Goal: Information Seeking & Learning: Learn about a topic

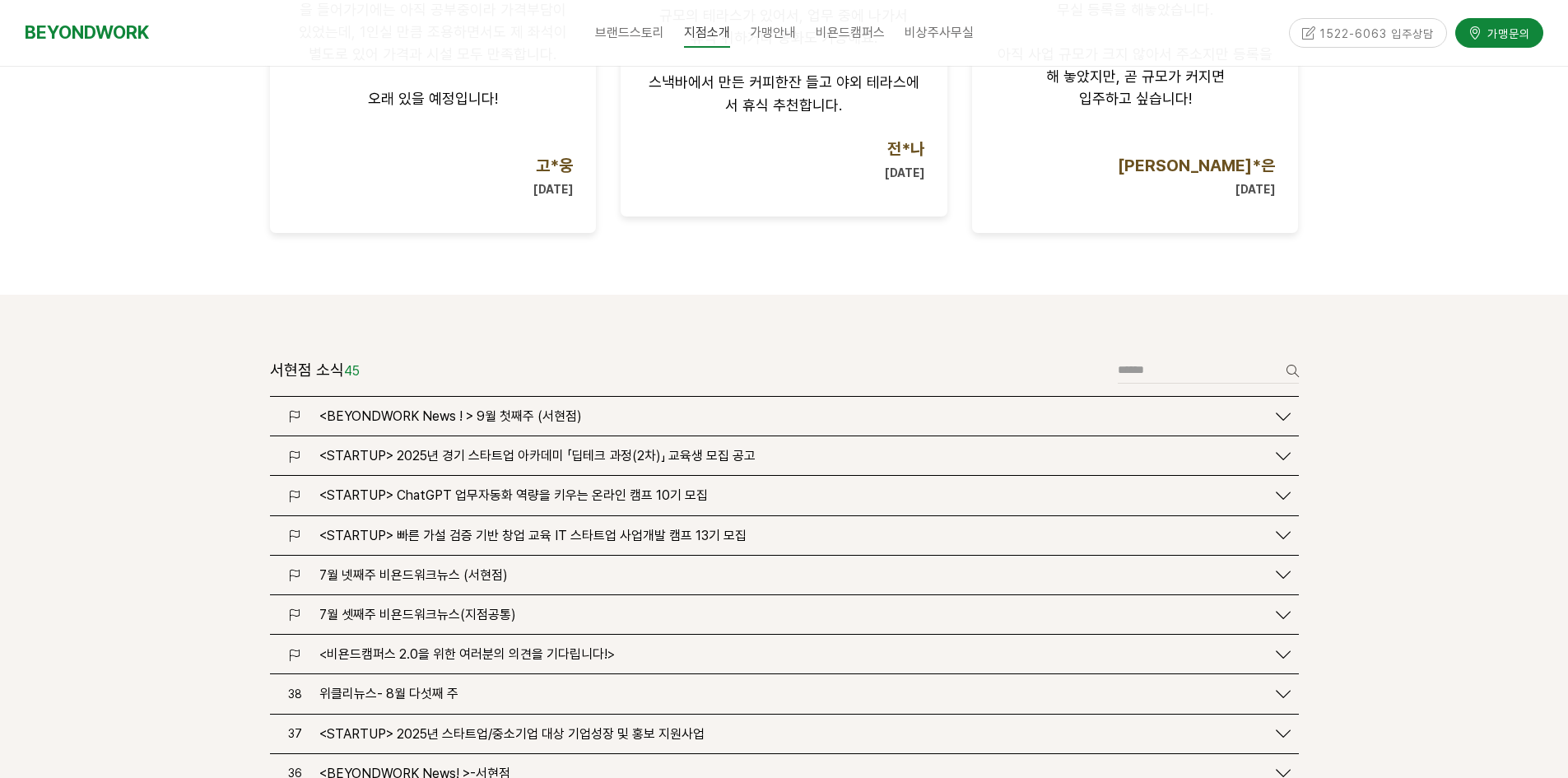
scroll to position [1235, 0]
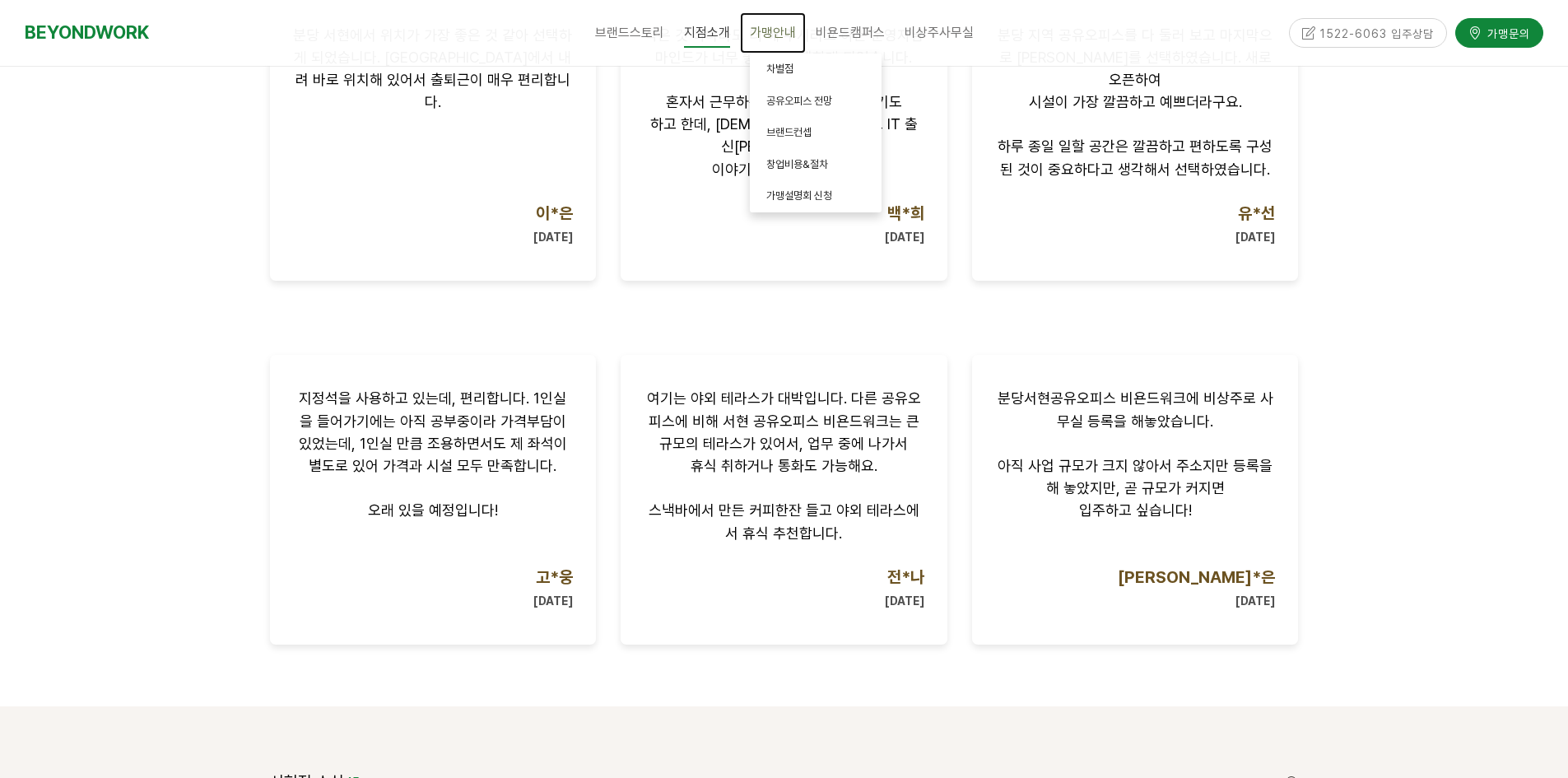
click at [764, 29] on span "가맹안내" at bounding box center [773, 32] width 46 height 16
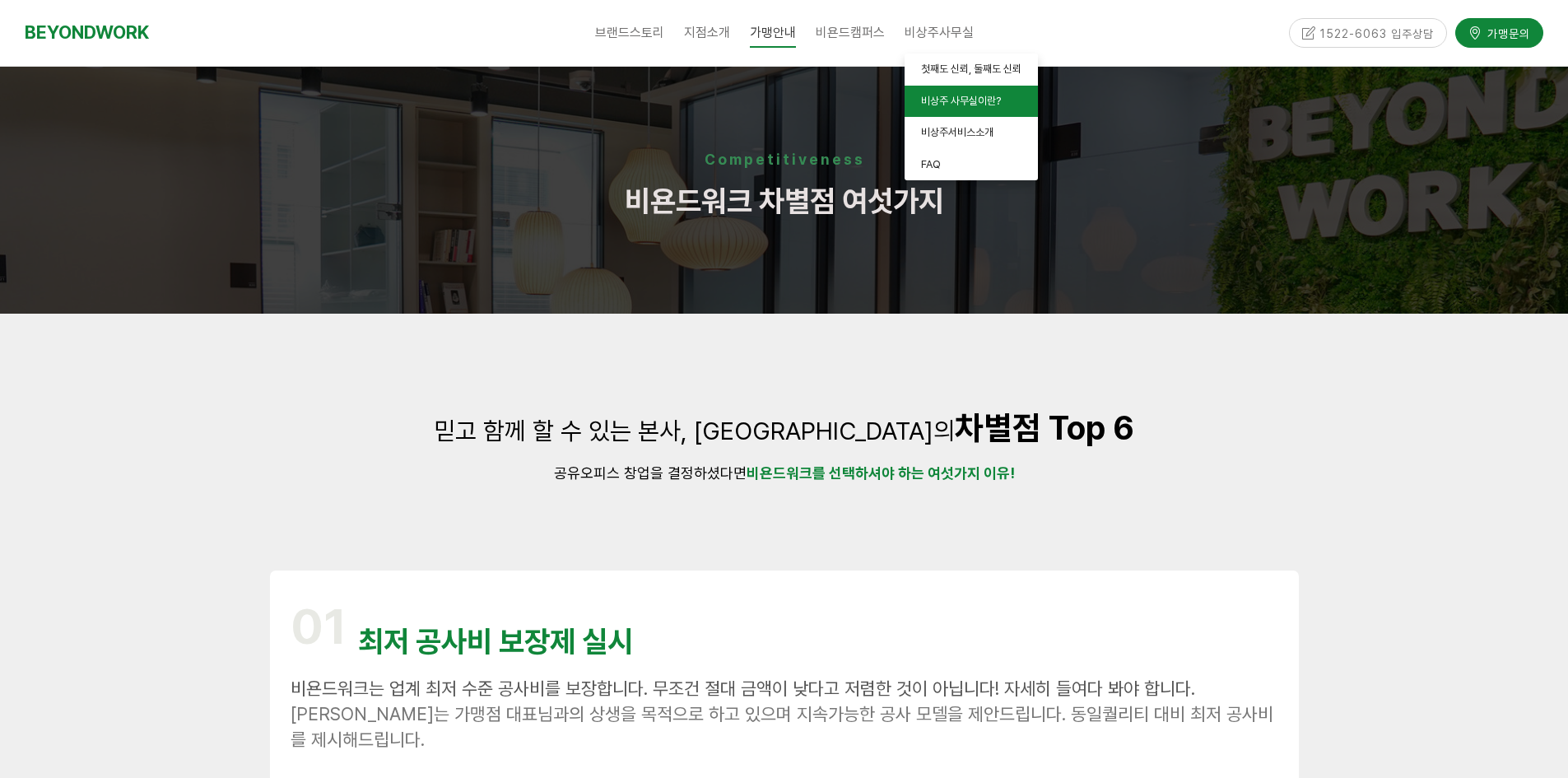
click at [940, 99] on span "비상주 사무실이란?" at bounding box center [960, 100] width 80 height 13
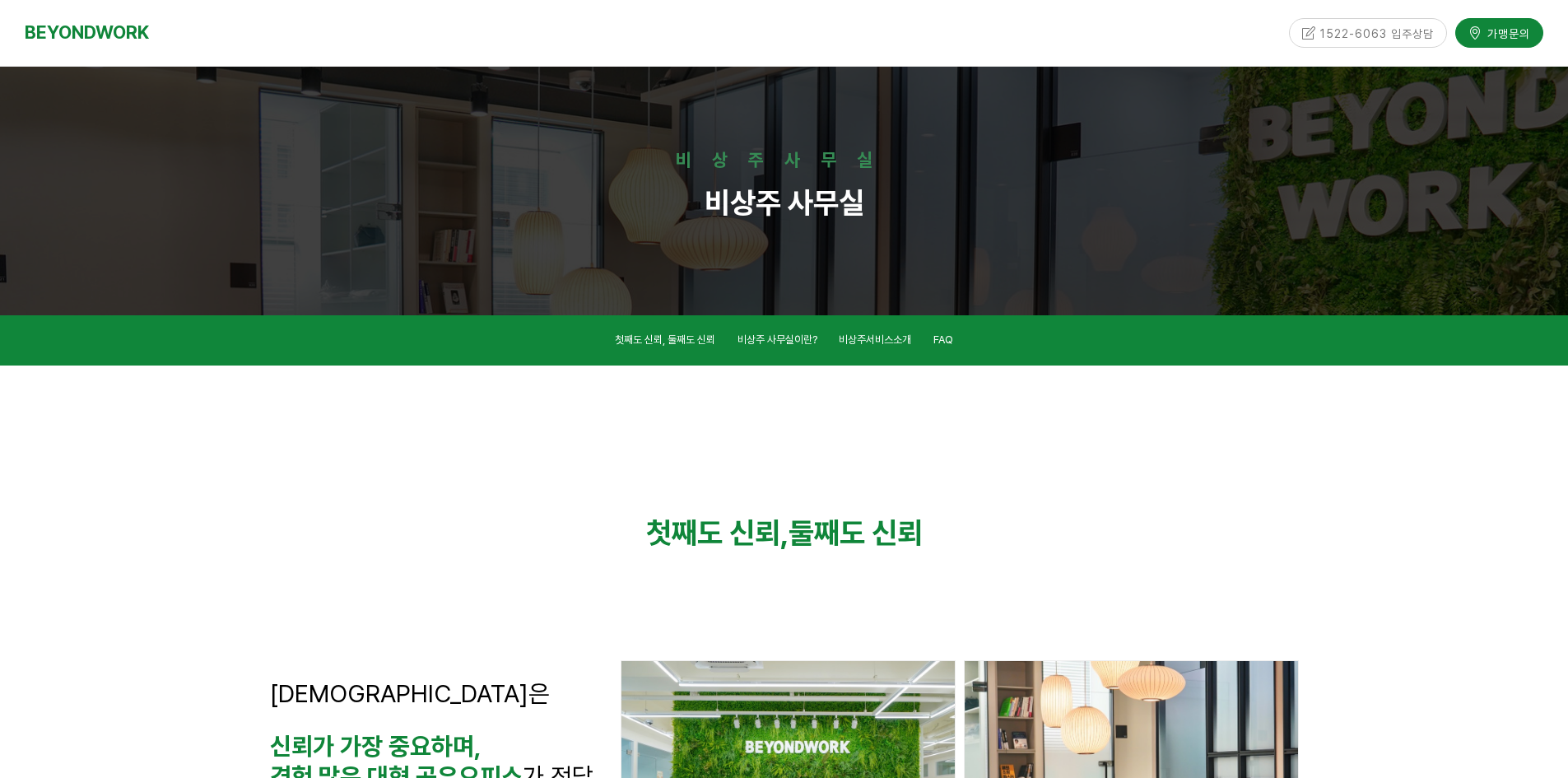
scroll to position [946, 0]
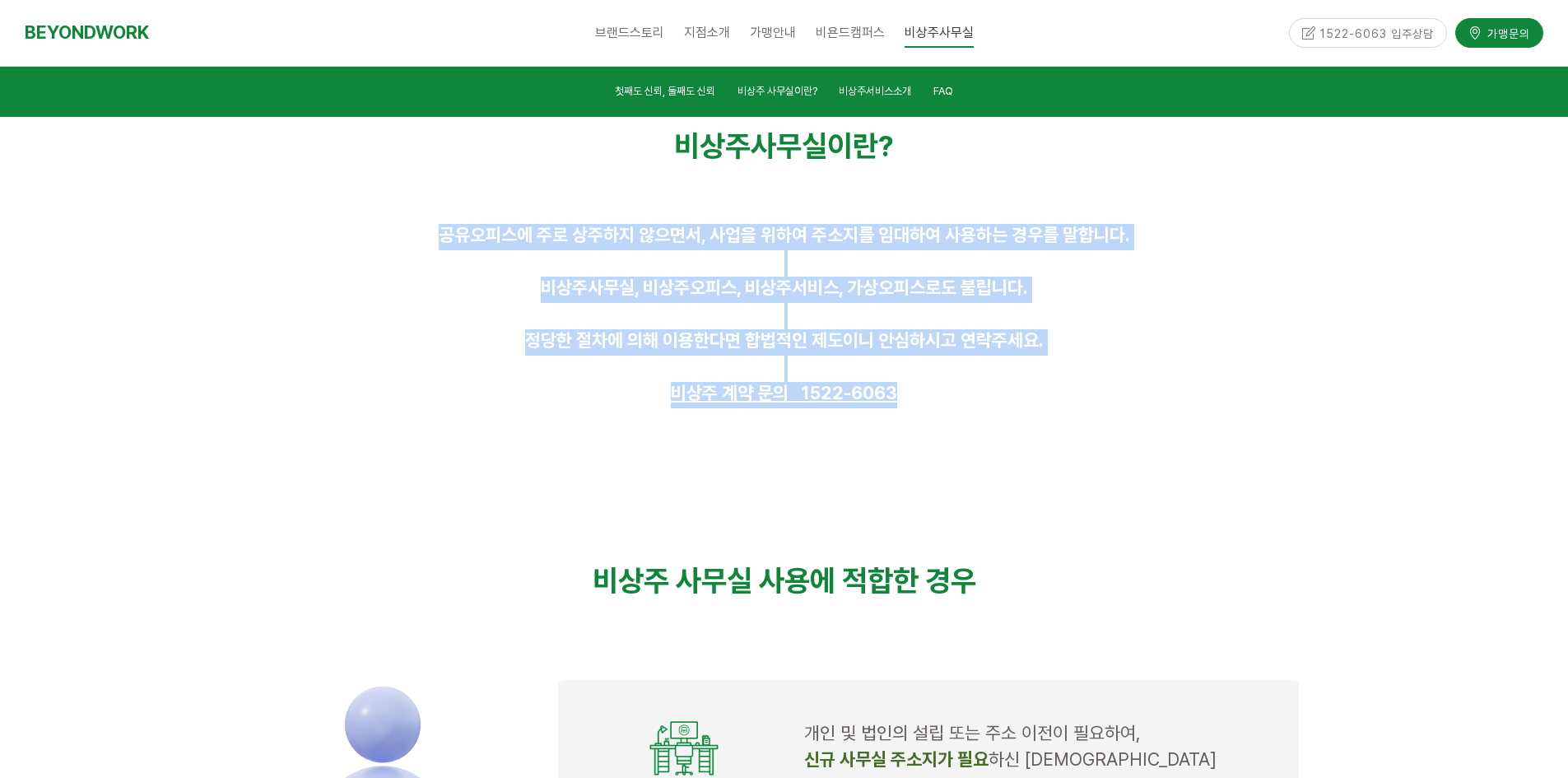
drag, startPoint x: 1185, startPoint y: 388, endPoint x: 403, endPoint y: 209, distance: 802.2
click at [403, 209] on div "비상주사무실이란? 공유오피스에 주로 상주하지 않으면서, 사업을 위하여 주소지를 임대하여 사용하는 경우를 말합니다. 비상주사무실, 비상주오피스,…" at bounding box center [784, 321] width 1054 height 642
click at [403, 209] on div at bounding box center [784, 194] width 1054 height 35
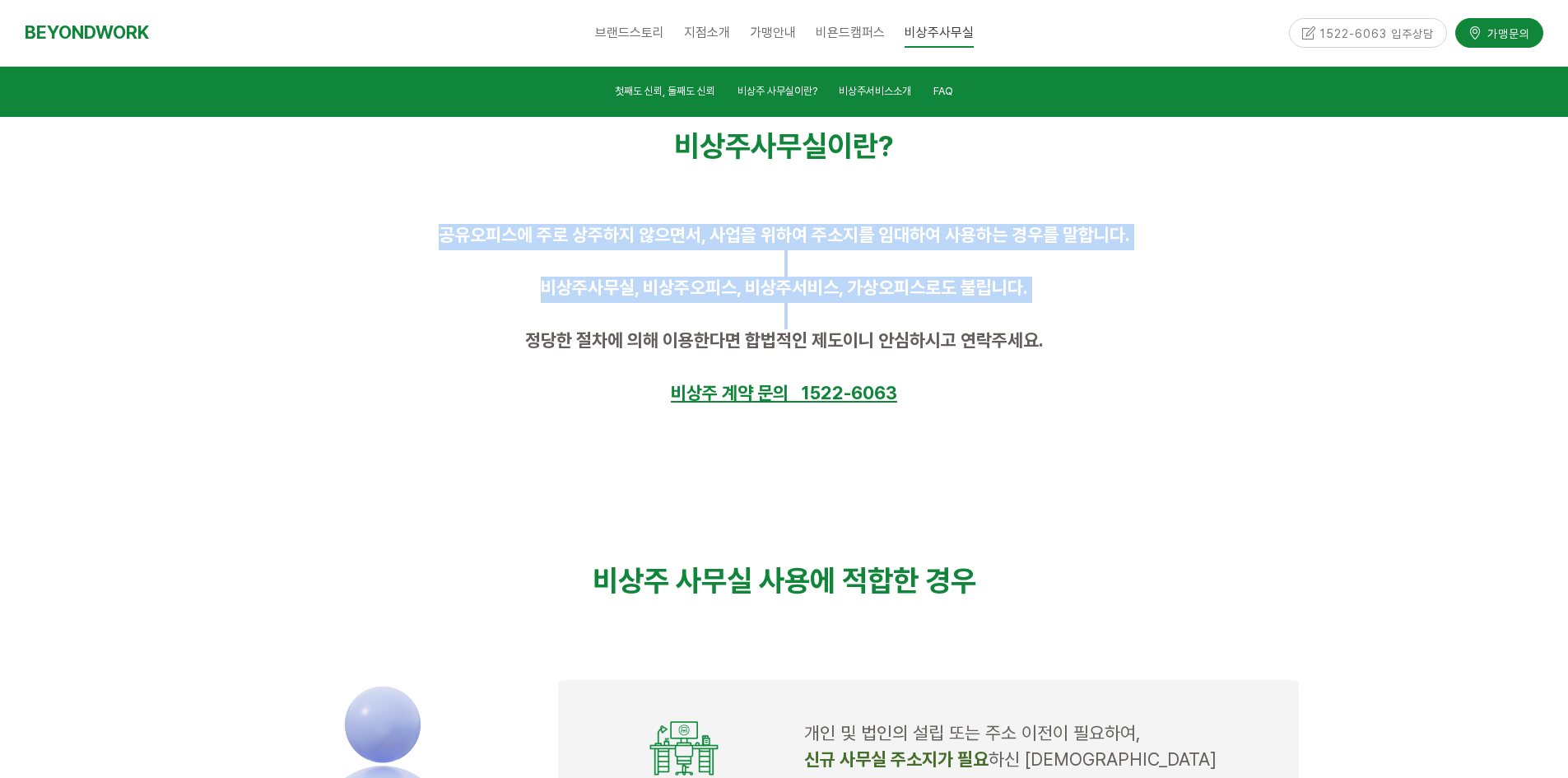
drag, startPoint x: 401, startPoint y: 199, endPoint x: 1105, endPoint y: 305, distance: 711.9
click at [1102, 311] on div "비상주사무실이란? 공유오피스에 주로 상주하지 않으면서, 사업을 위하여 주소지를 임대하여 사용하는 경우를 말합니다. 비상주사무실, 비상주오피스,…" at bounding box center [784, 321] width 1054 height 642
click at [877, 73] on span "비욘드캠퍼스란?" at bounding box center [867, 69] width 69 height 13
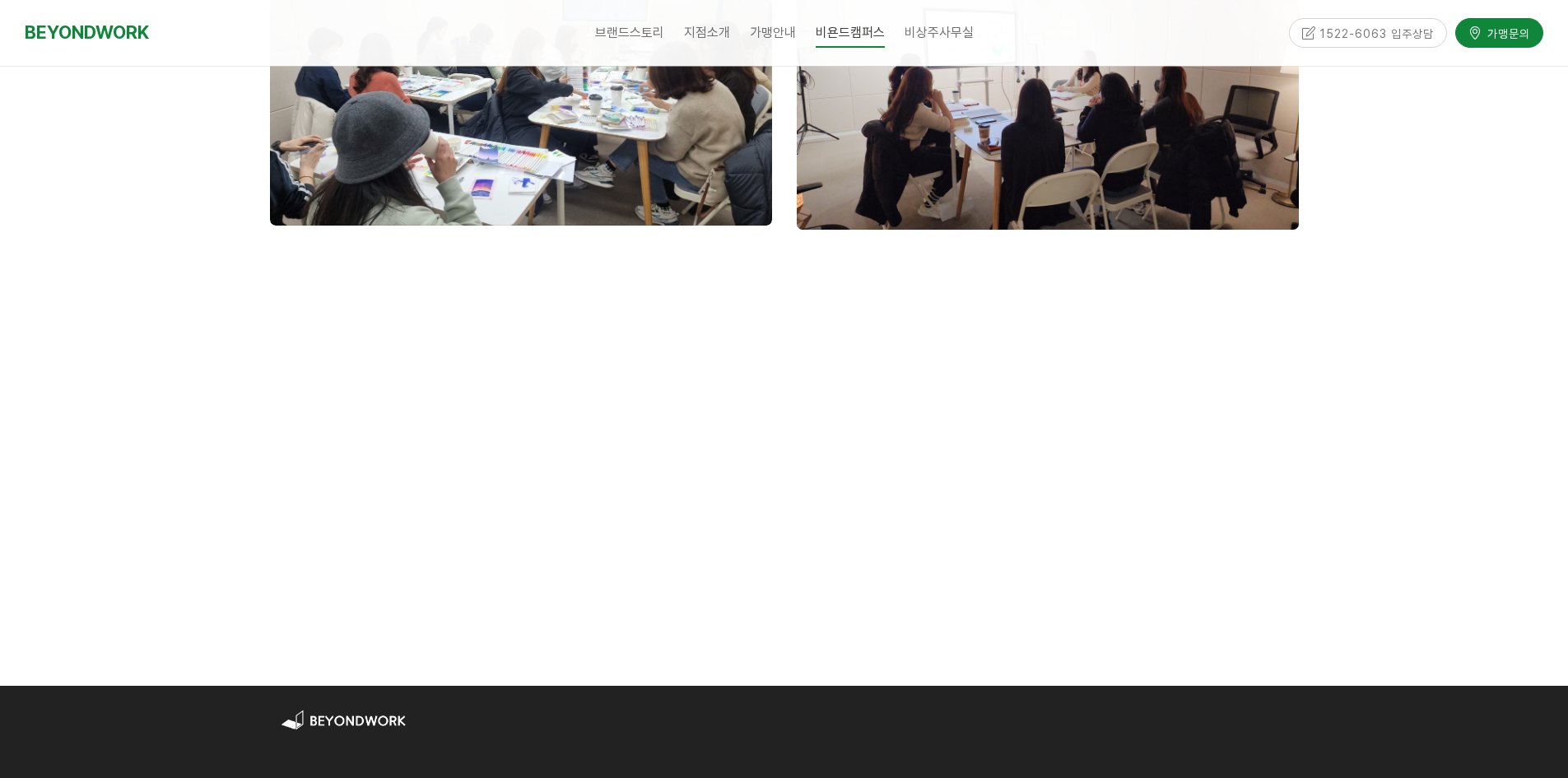
scroll to position [2125, 0]
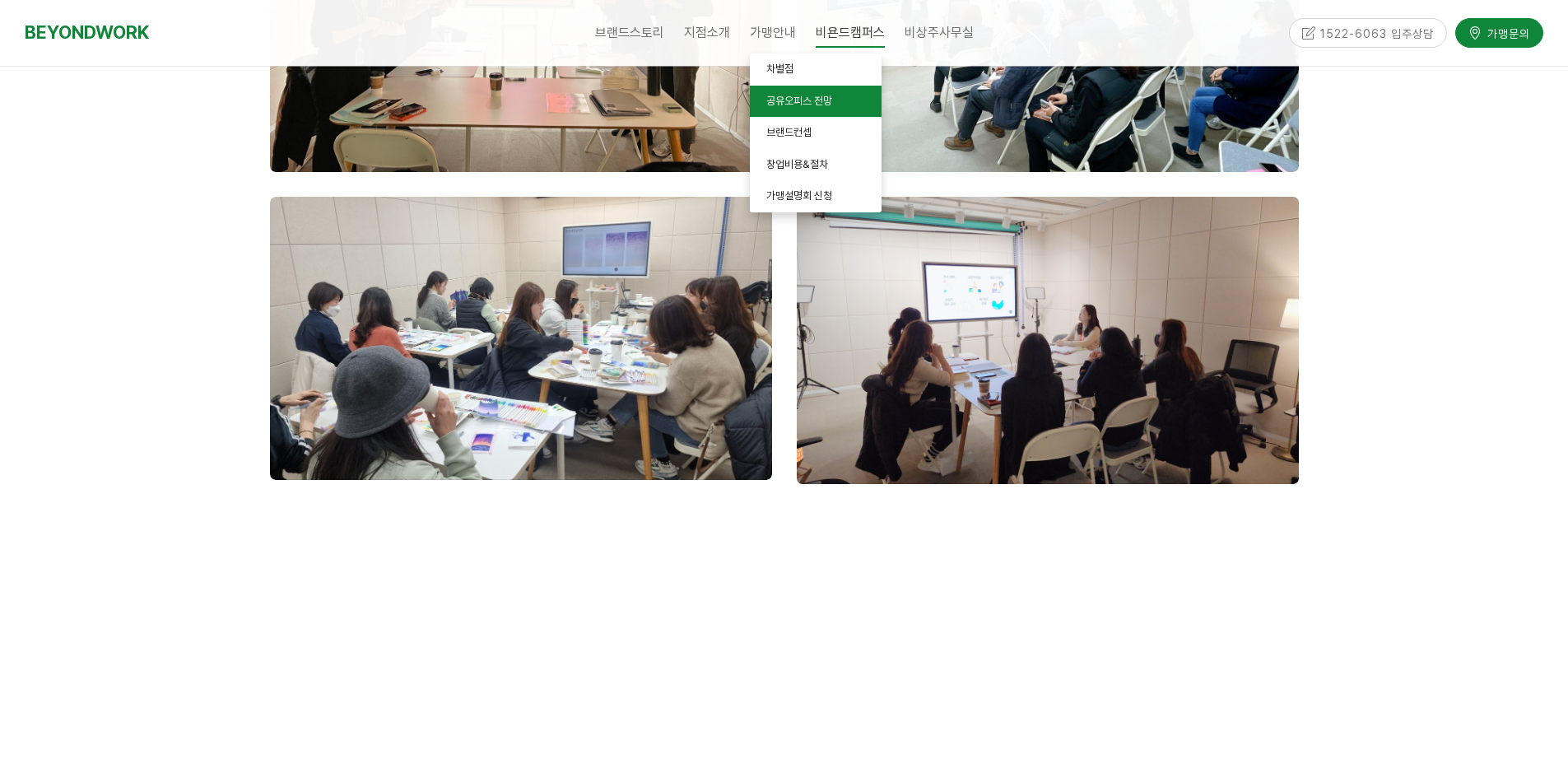
click at [807, 104] on span "공유오피스 전망" at bounding box center [798, 100] width 66 height 13
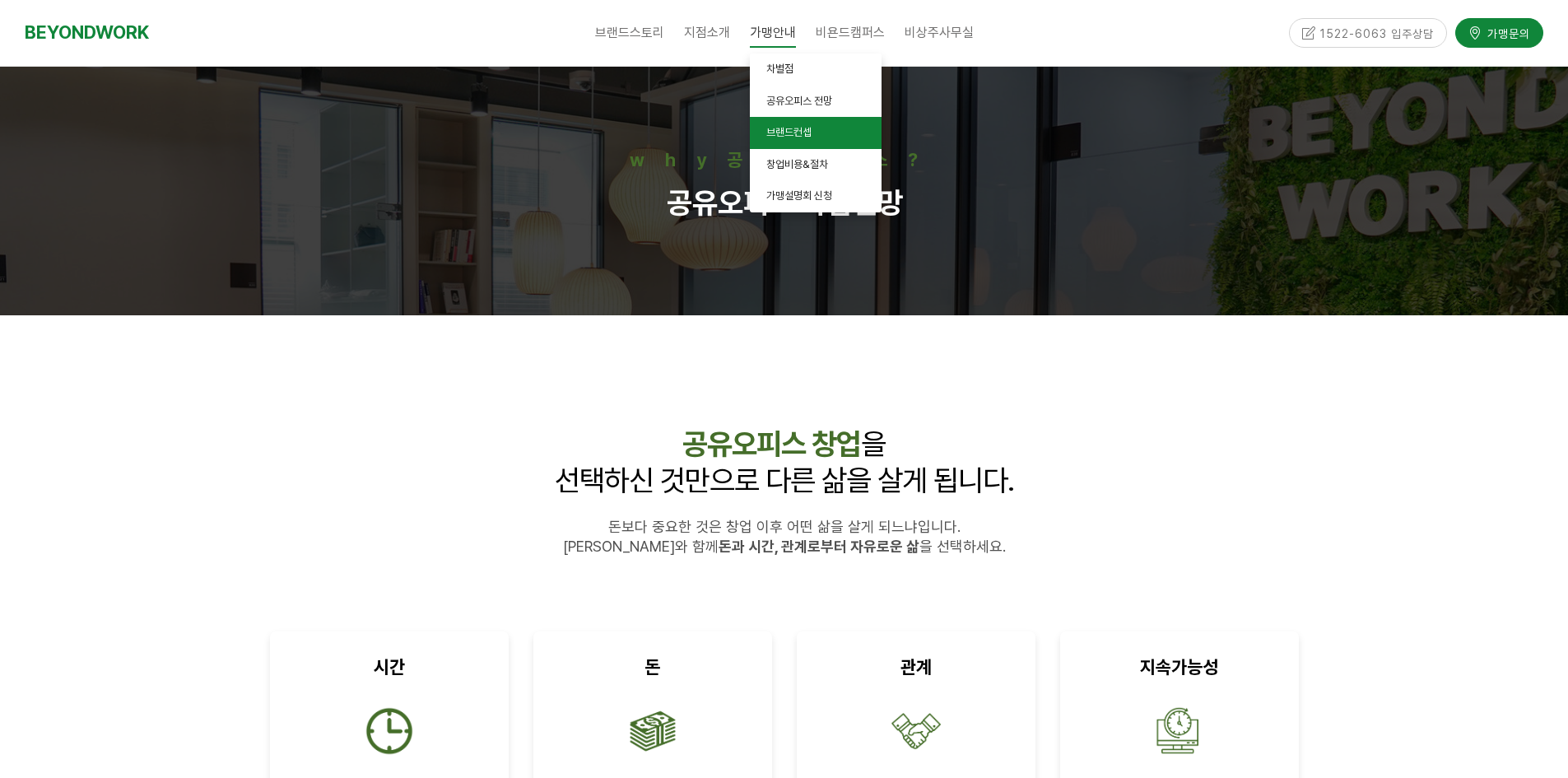
click at [789, 129] on span "브랜드컨셉" at bounding box center [788, 132] width 45 height 13
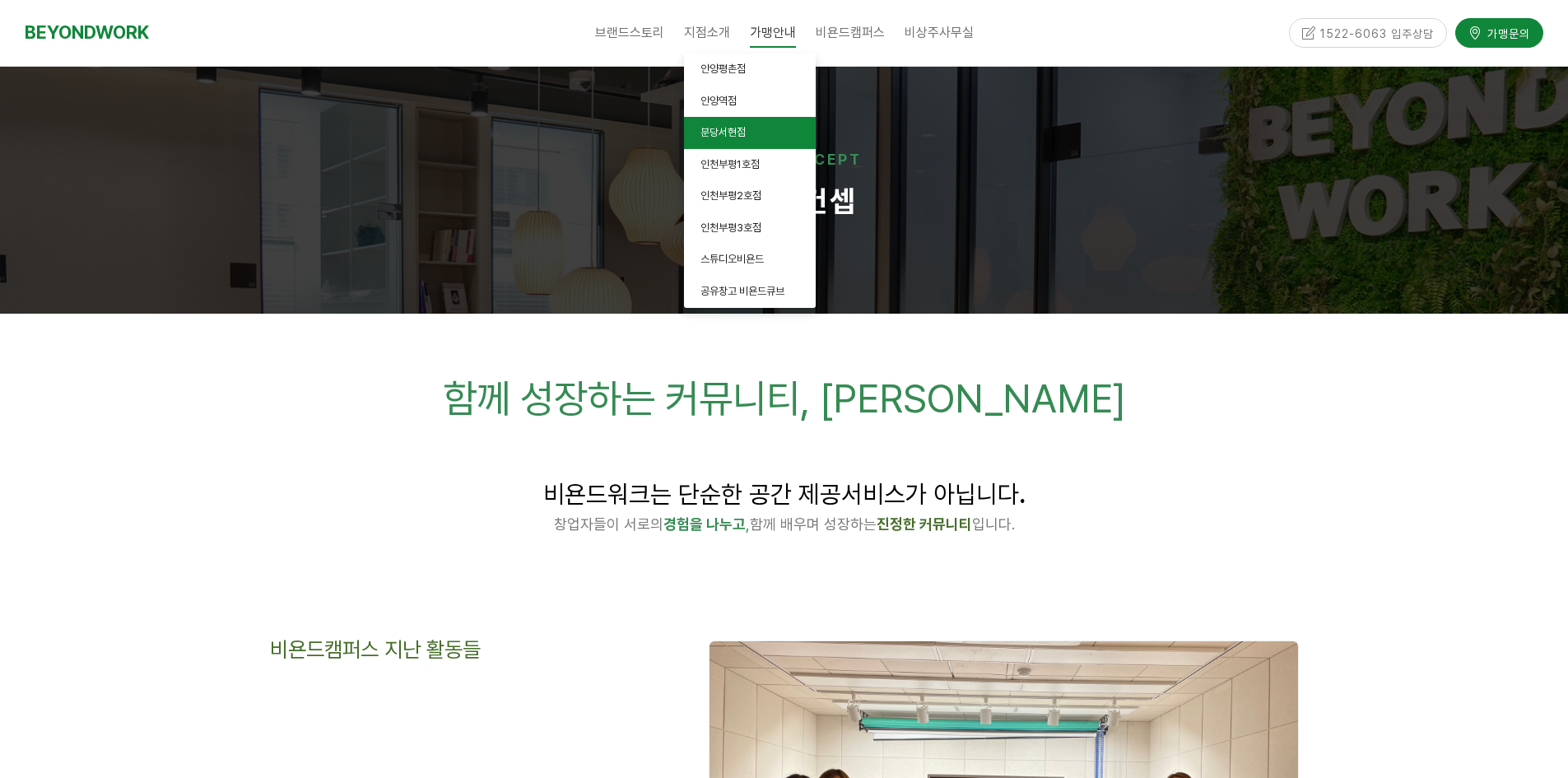
click at [730, 139] on span "분당서현점" at bounding box center [723, 132] width 45 height 13
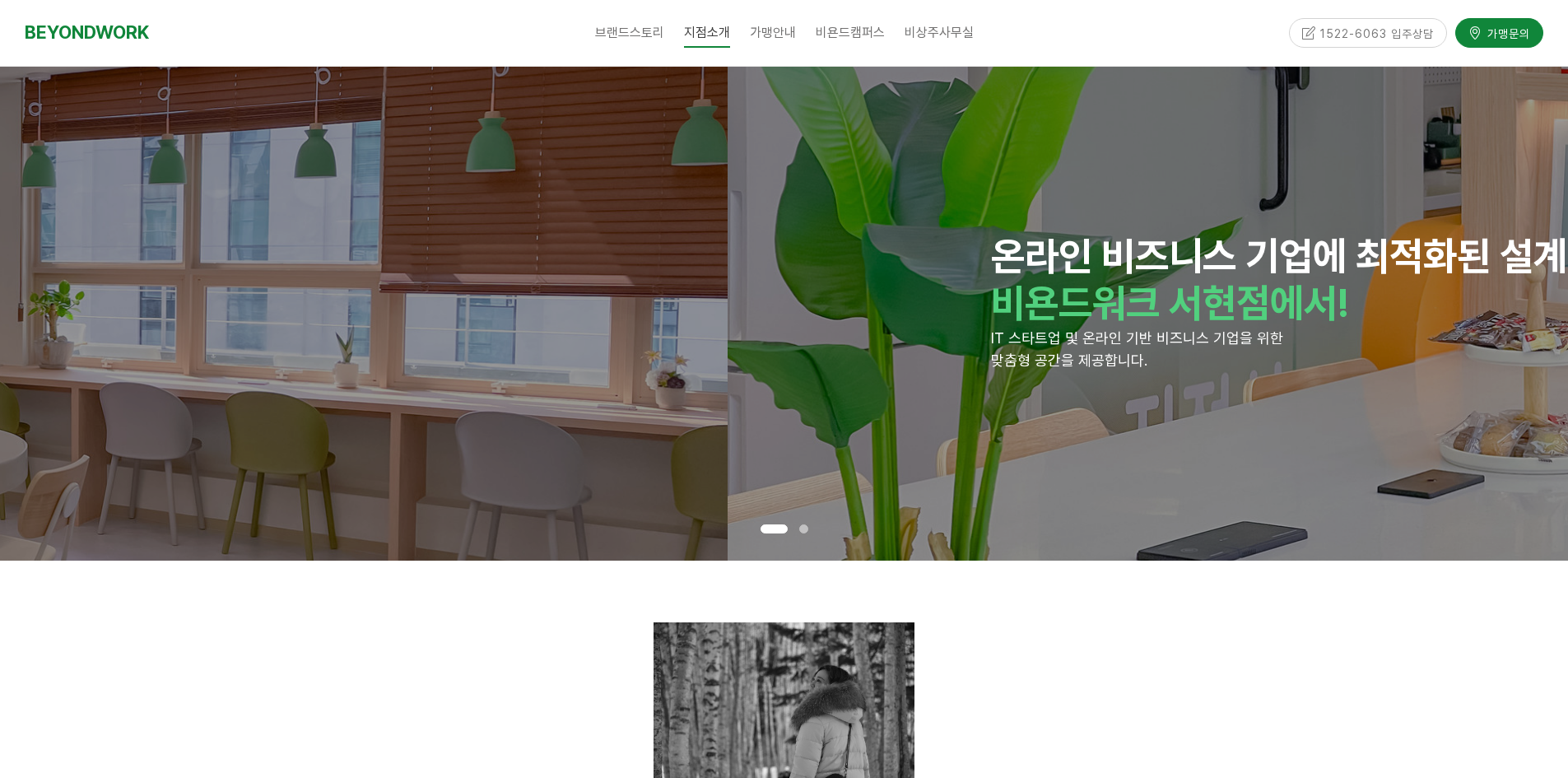
drag, startPoint x: 988, startPoint y: 311, endPoint x: 568, endPoint y: 415, distance: 432.7
click at [0, 361] on html "알림 뒤로 알림 설정 뒤로 더보기 게시물 알림 내 글 반응 내가 작성한 게시물이나 댓글에 다른 사람이 댓글이나 답글을 작성하면 알려줍니다. 공…" at bounding box center [784, 389] width 1568 height 778
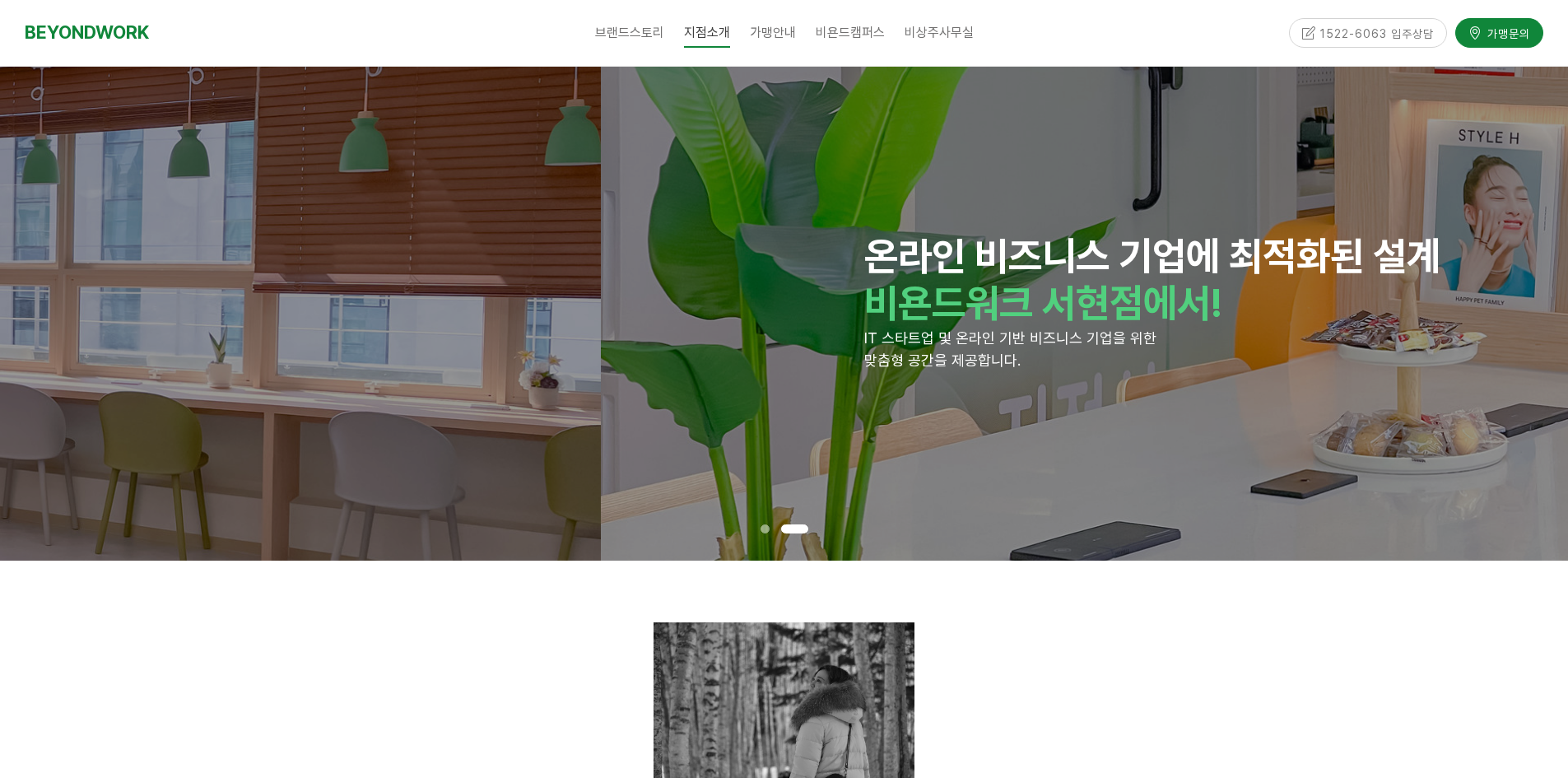
drag, startPoint x: 731, startPoint y: 345, endPoint x: 1283, endPoint y: 576, distance: 598.4
click at [1371, 410] on div "온라인 비즈니스 기업에 최적화된 설계 비욘드워크 서현점에서! IT 스타트업 및 온라인 기반 비즈니스 기업을 위한 맞춤형 공간을 제공합니다." at bounding box center [1384, 313] width 1042 height 494
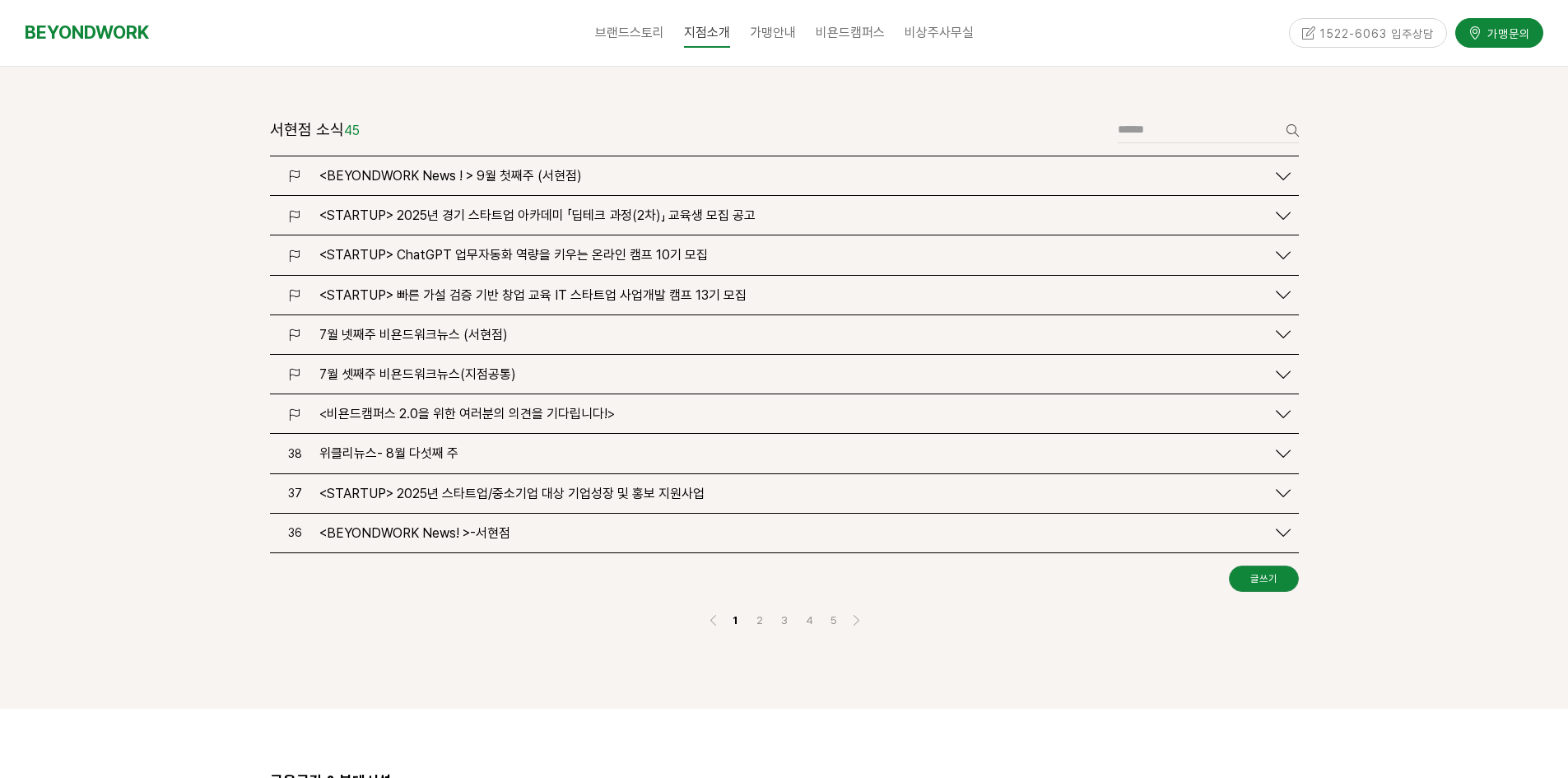
scroll to position [1894, 0]
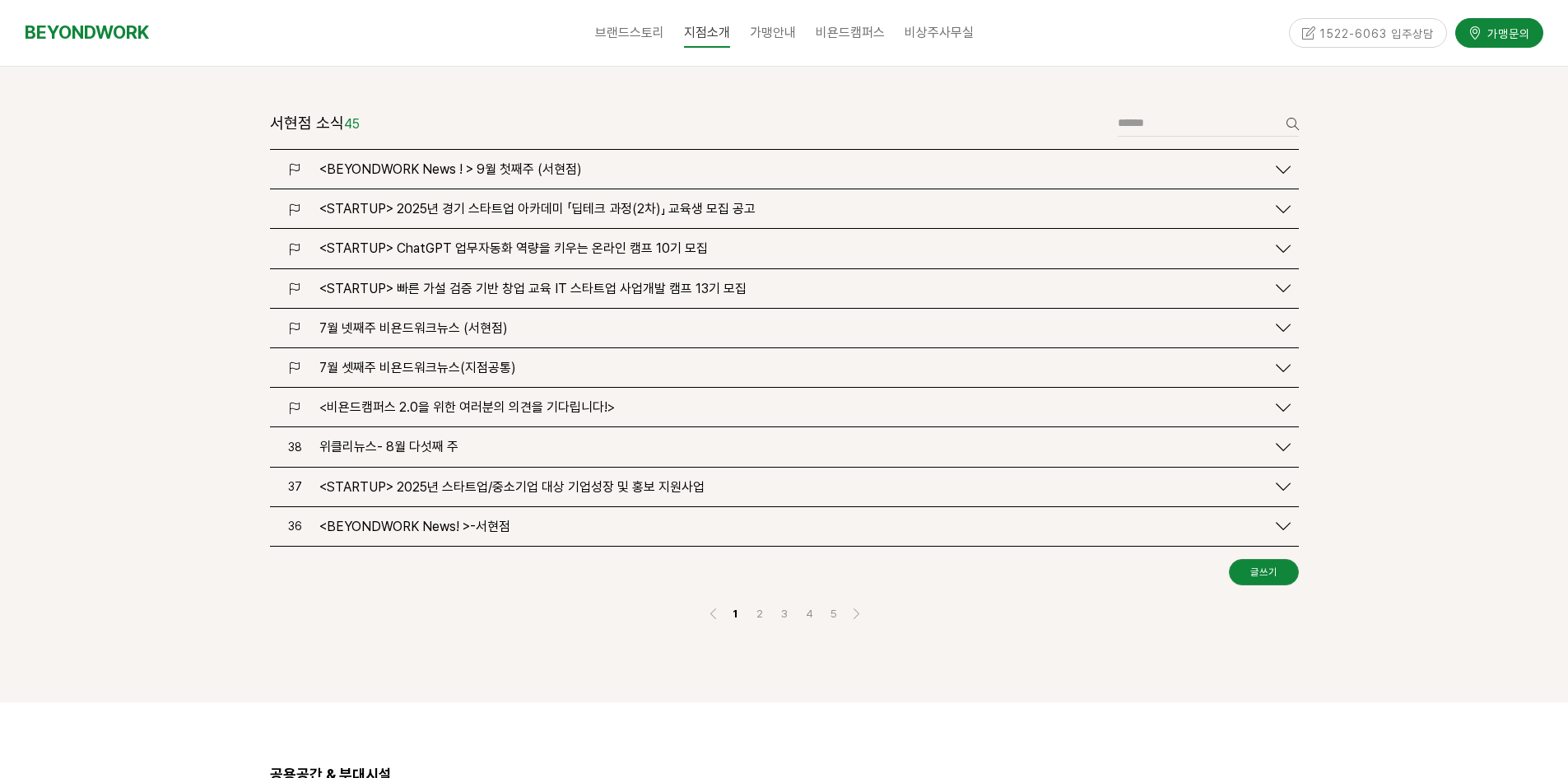
click at [727, 150] on div "<BEYONDWORK News ! > 9월 첫째주 (서현점)" at bounding box center [784, 169] width 1029 height 38
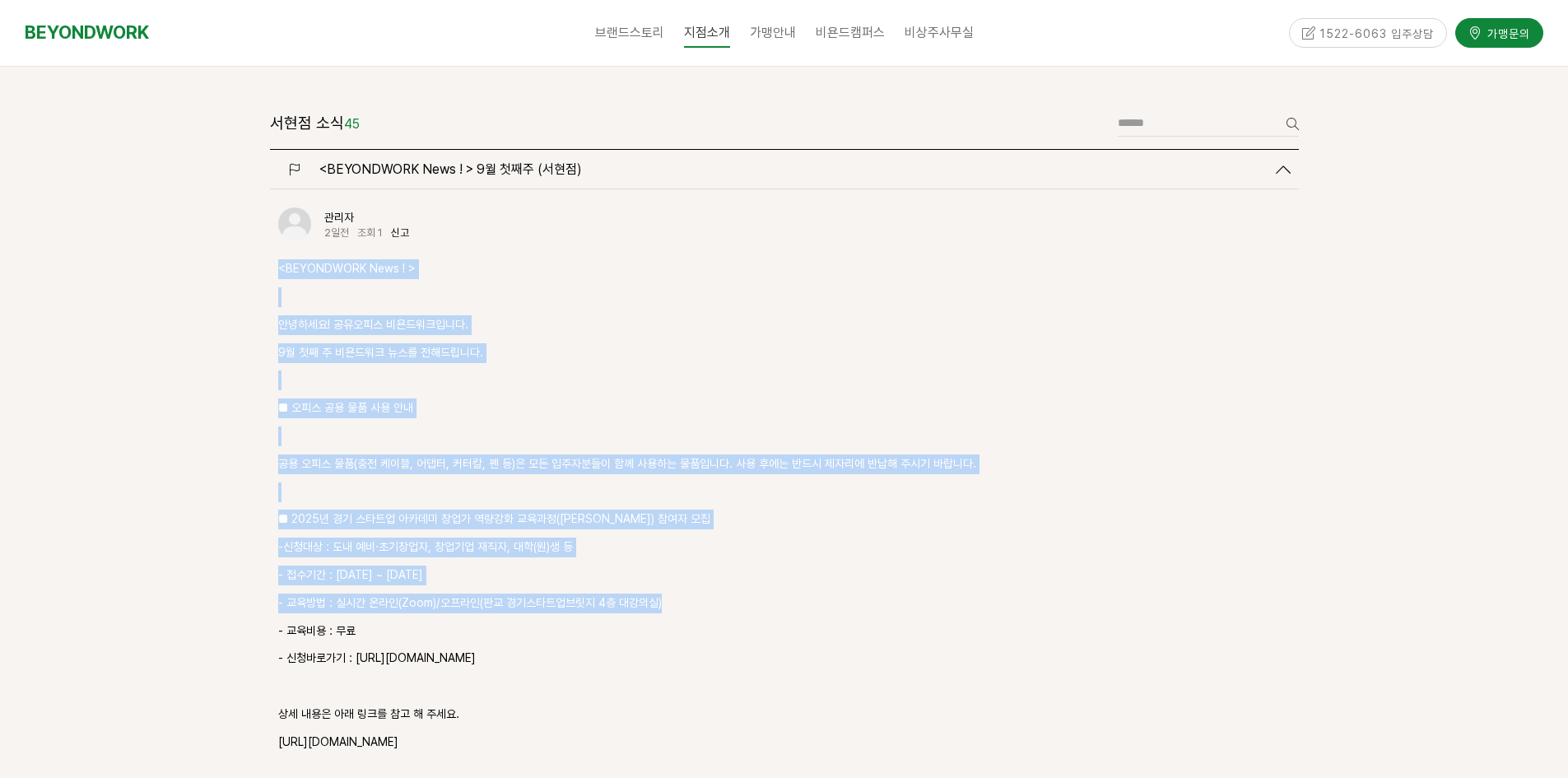
drag, startPoint x: 280, startPoint y: 254, endPoint x: 756, endPoint y: 588, distance: 581.5
click at [756, 588] on div "<BEYONDWORK News ! > 안녕하세요! 공유오피스 비욘드워크입니다. 9월 첫째 주 비욘드워크 뉴스를 전해드립니다. ■ 오피스 공용 …" at bounding box center [784, 617] width 1012 height 715
click at [757, 593] on p "- 교육방법 : 실시간 온라인(Zoom)/오프라인(판교 경기스타트업브릿지 4층 대강의실)" at bounding box center [784, 603] width 1012 height 20
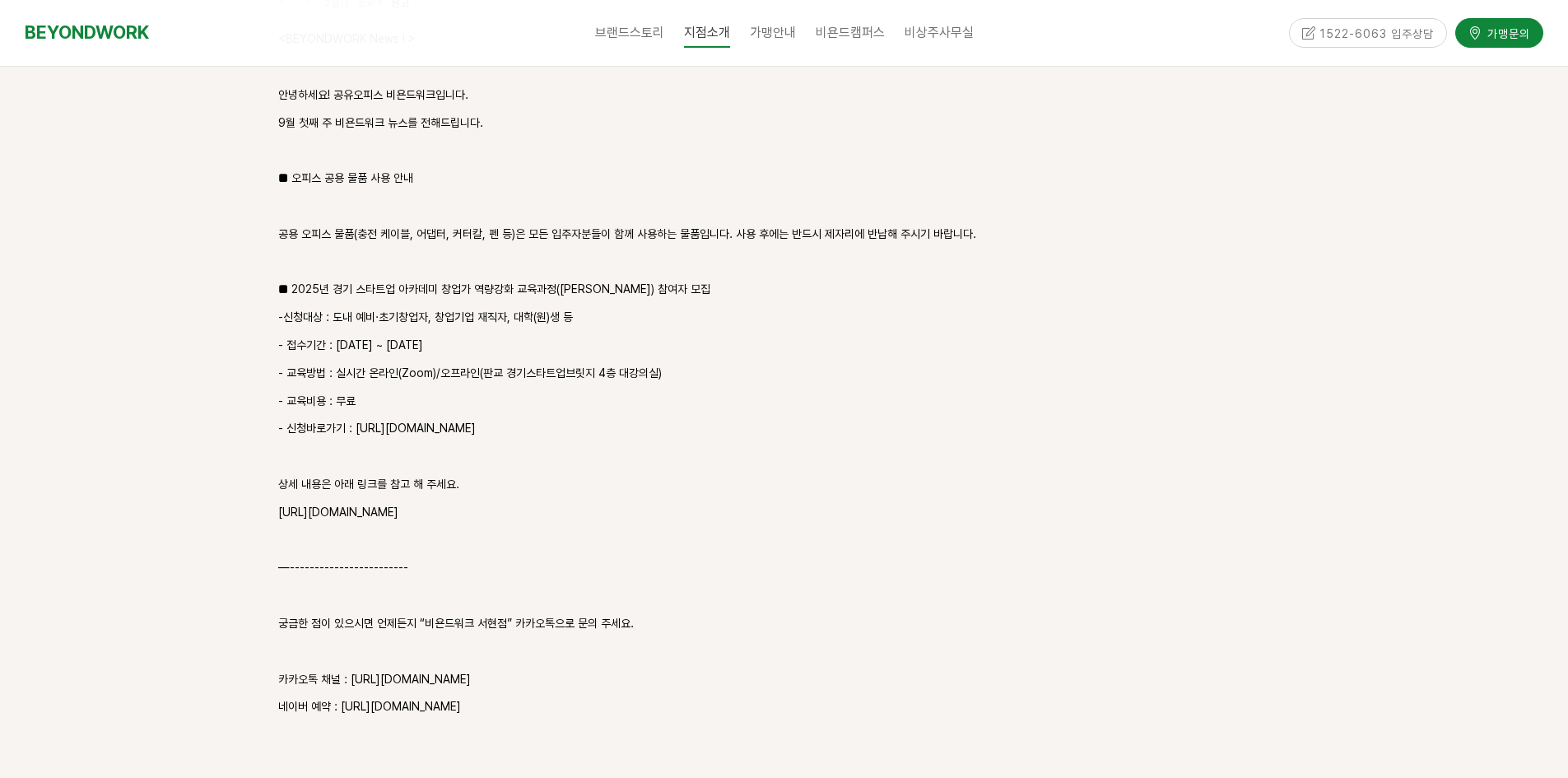
scroll to position [2471, 0]
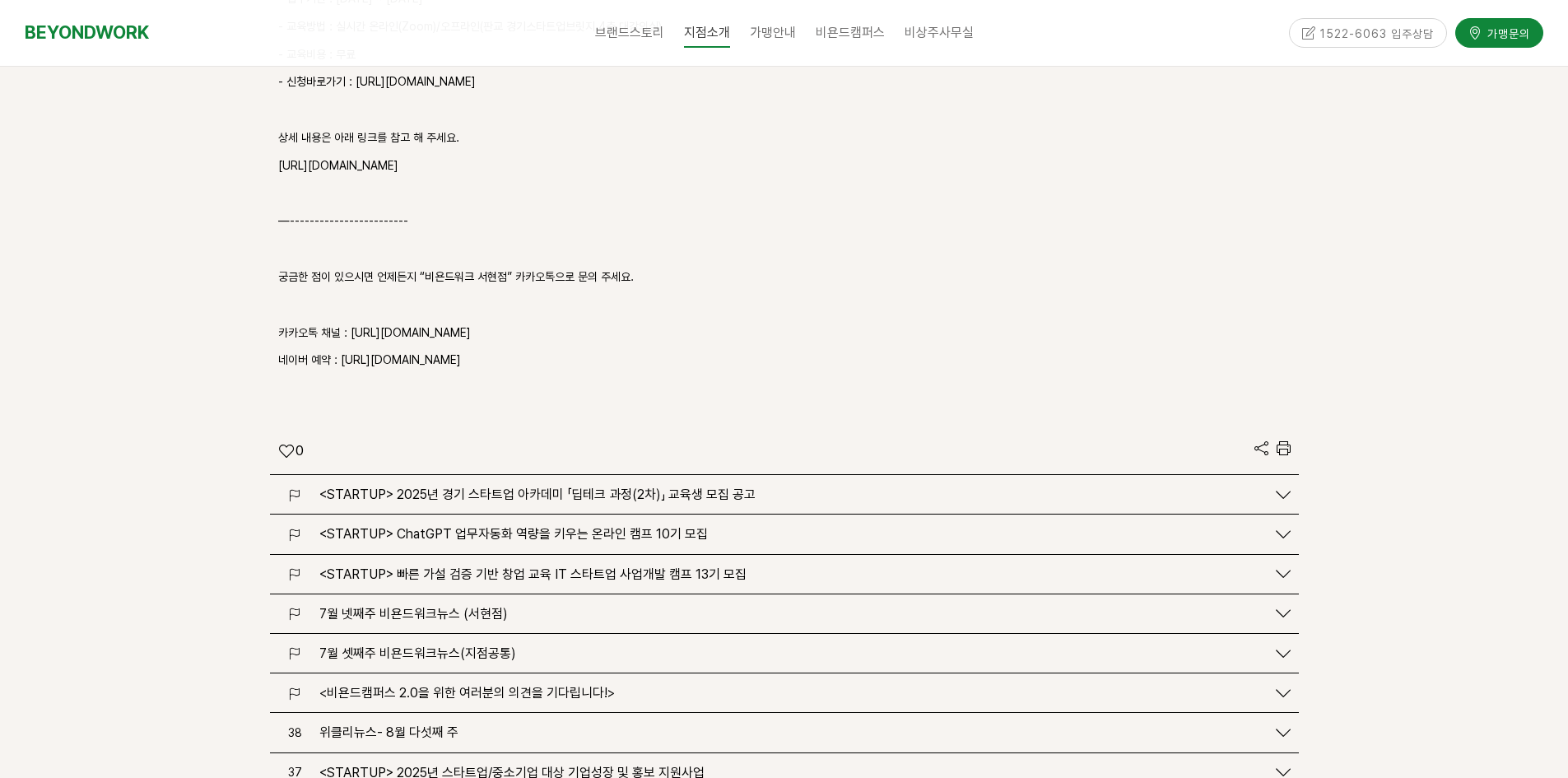
click at [811, 486] on div "<STARTUP> 2025년 경기 스타트업 아카데미 「딥테크 과정(2차)」 교육생 모집 공고" at bounding box center [788, 494] width 954 height 16
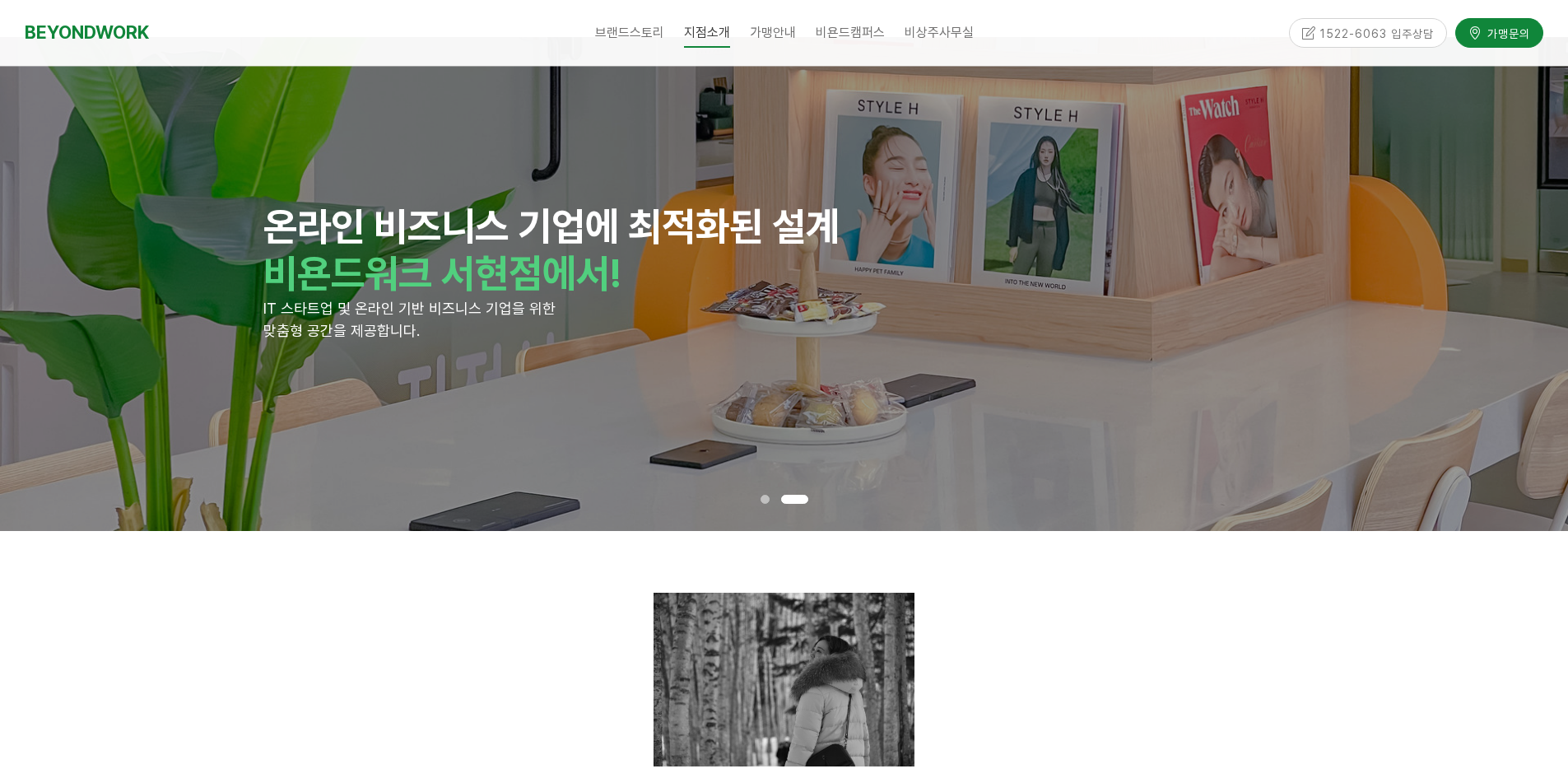
scroll to position [0, 0]
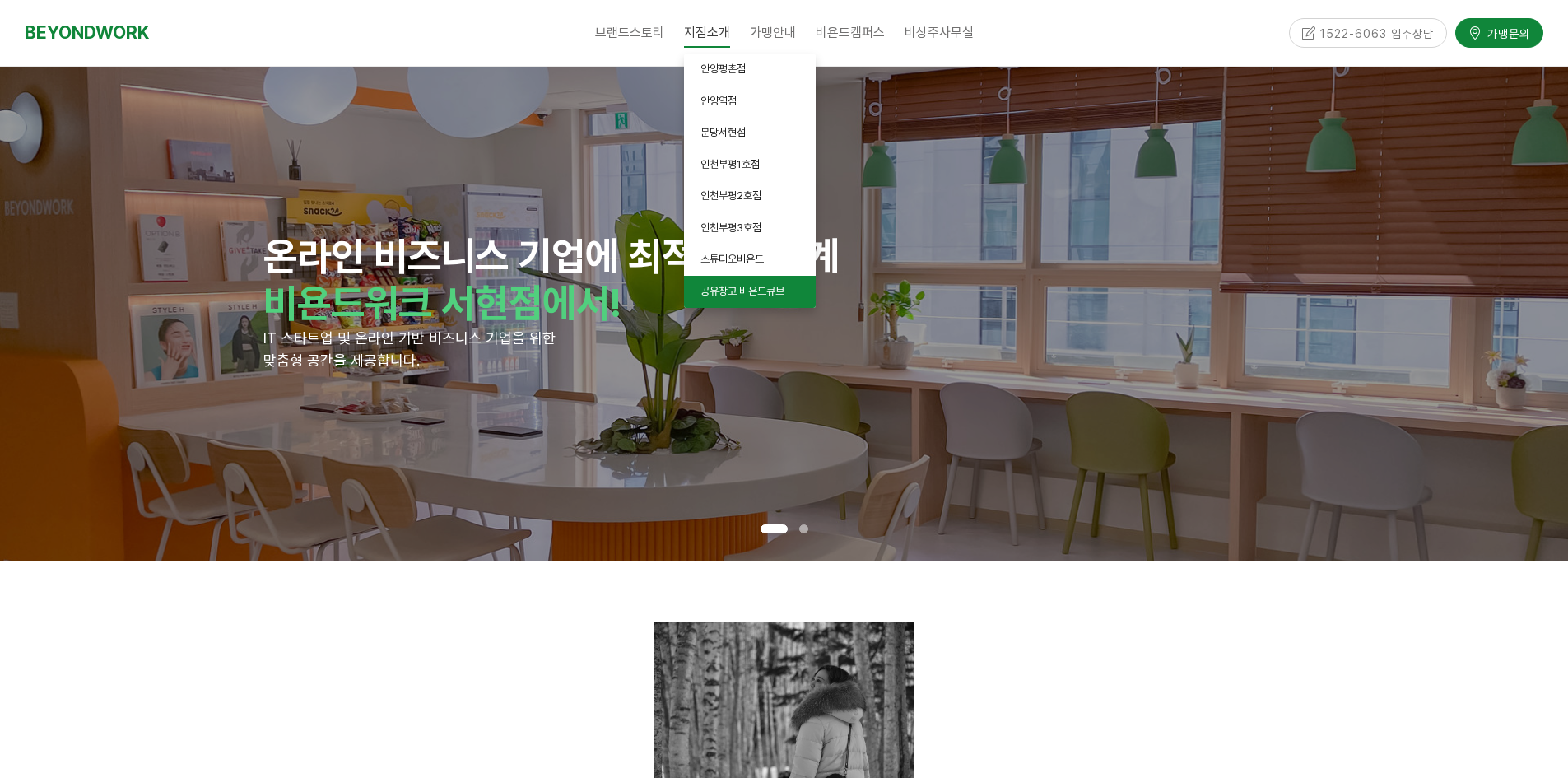
click at [751, 296] on span "공유창고 비욘드큐브" at bounding box center [742, 291] width 84 height 13
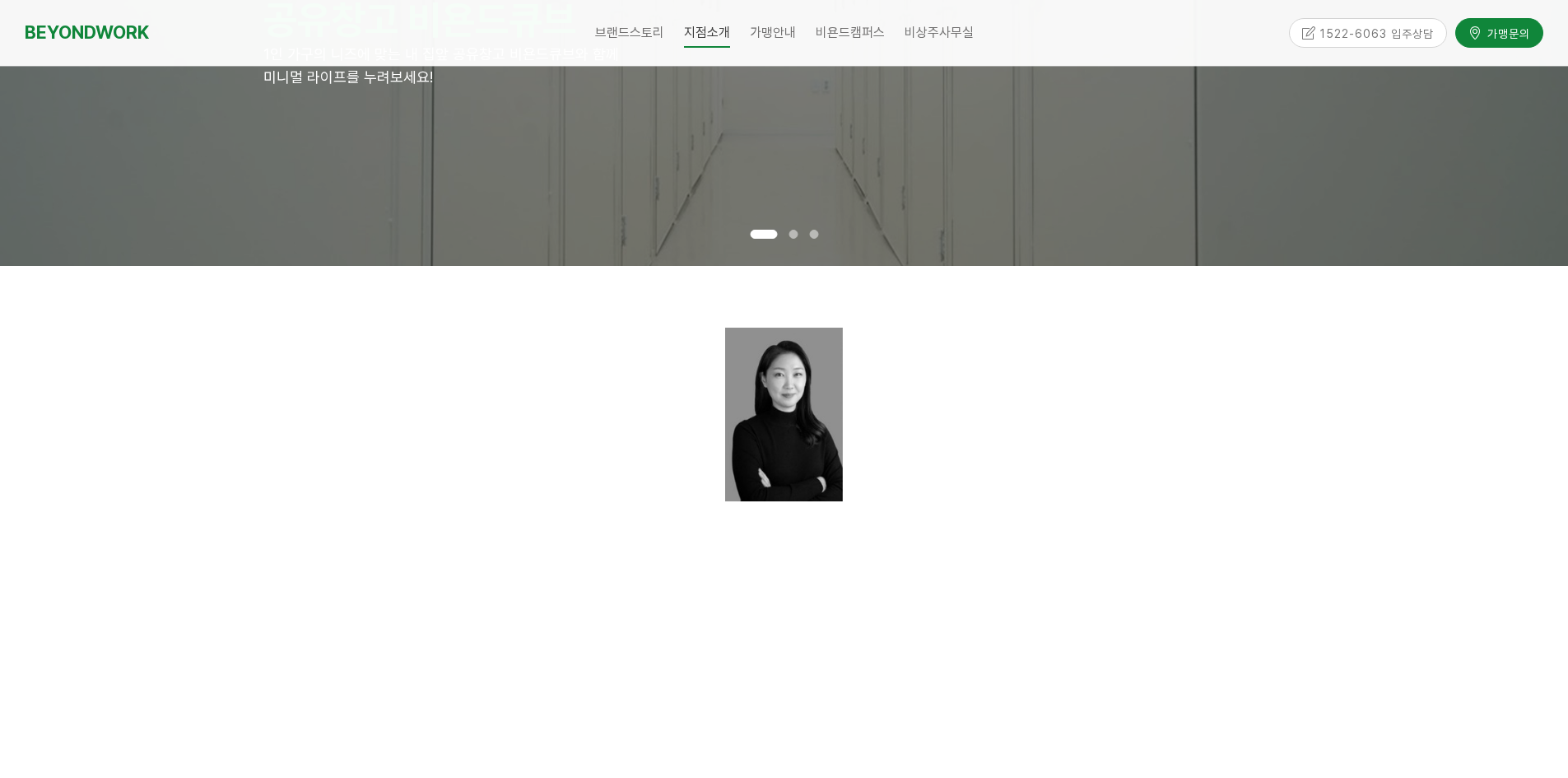
scroll to position [577, 0]
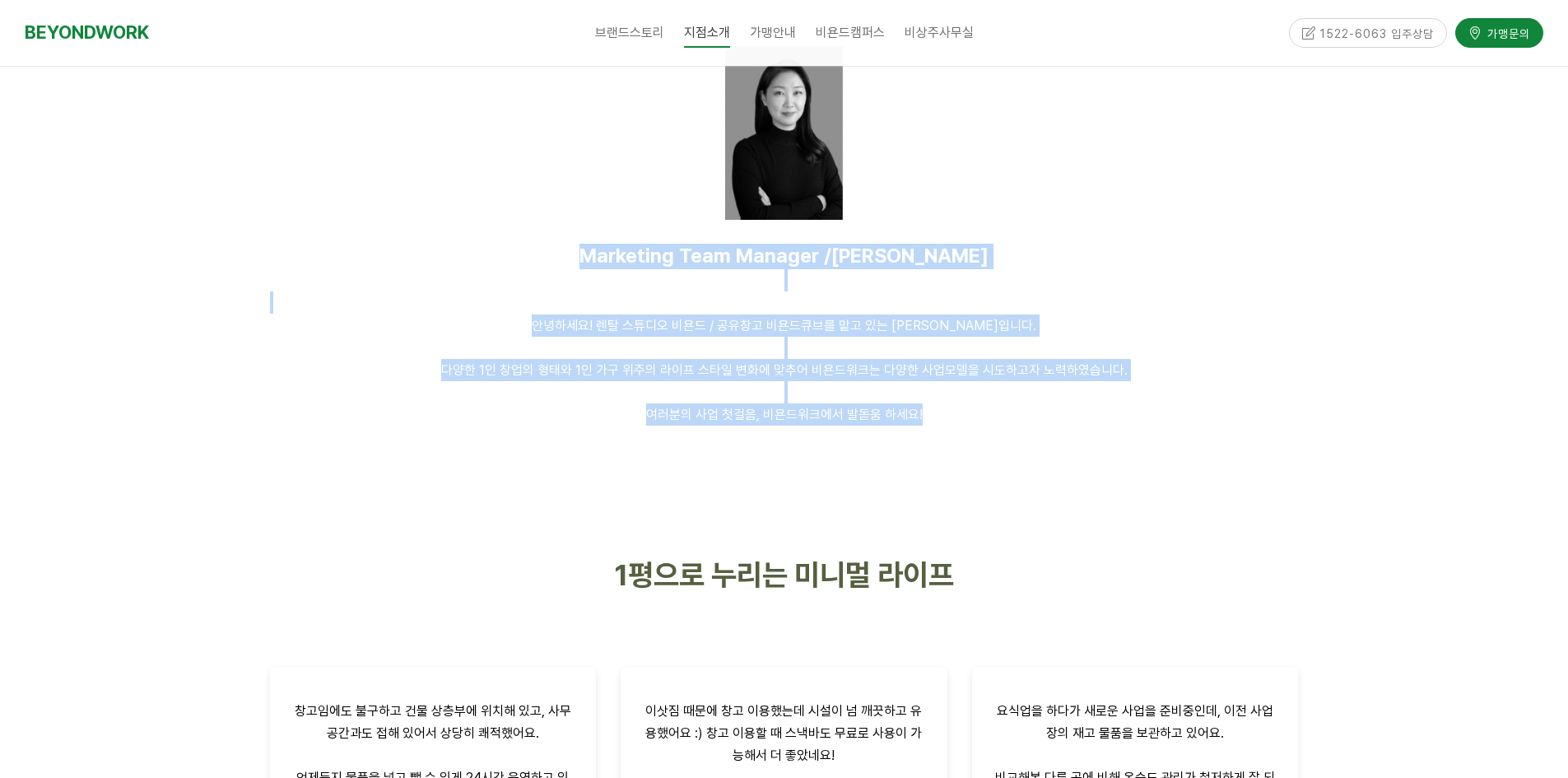
drag, startPoint x: 689, startPoint y: 268, endPoint x: 1113, endPoint y: 454, distance: 463.0
click at [1113, 454] on div "Marketing Team Manager /[PERSON_NAME] 안녕하세요! 렌탈 스튜디오 비욘드 / 공유창고 비욘드큐브를 맡고 있는 [P…" at bounding box center [784, 236] width 1054 height 504
click at [1115, 454] on div at bounding box center [784, 463] width 1029 height 25
drag, startPoint x: 1158, startPoint y: 453, endPoint x: 638, endPoint y: 303, distance: 541.2
click at [638, 303] on div "Marketing Team Manager /김인환 안녕하세요! 렌탈 스튜디오 비욘드 / 공유창고 비욘드큐브를 맡고 있는 김인환입니다. 다양한 …" at bounding box center [784, 236] width 1054 height 504
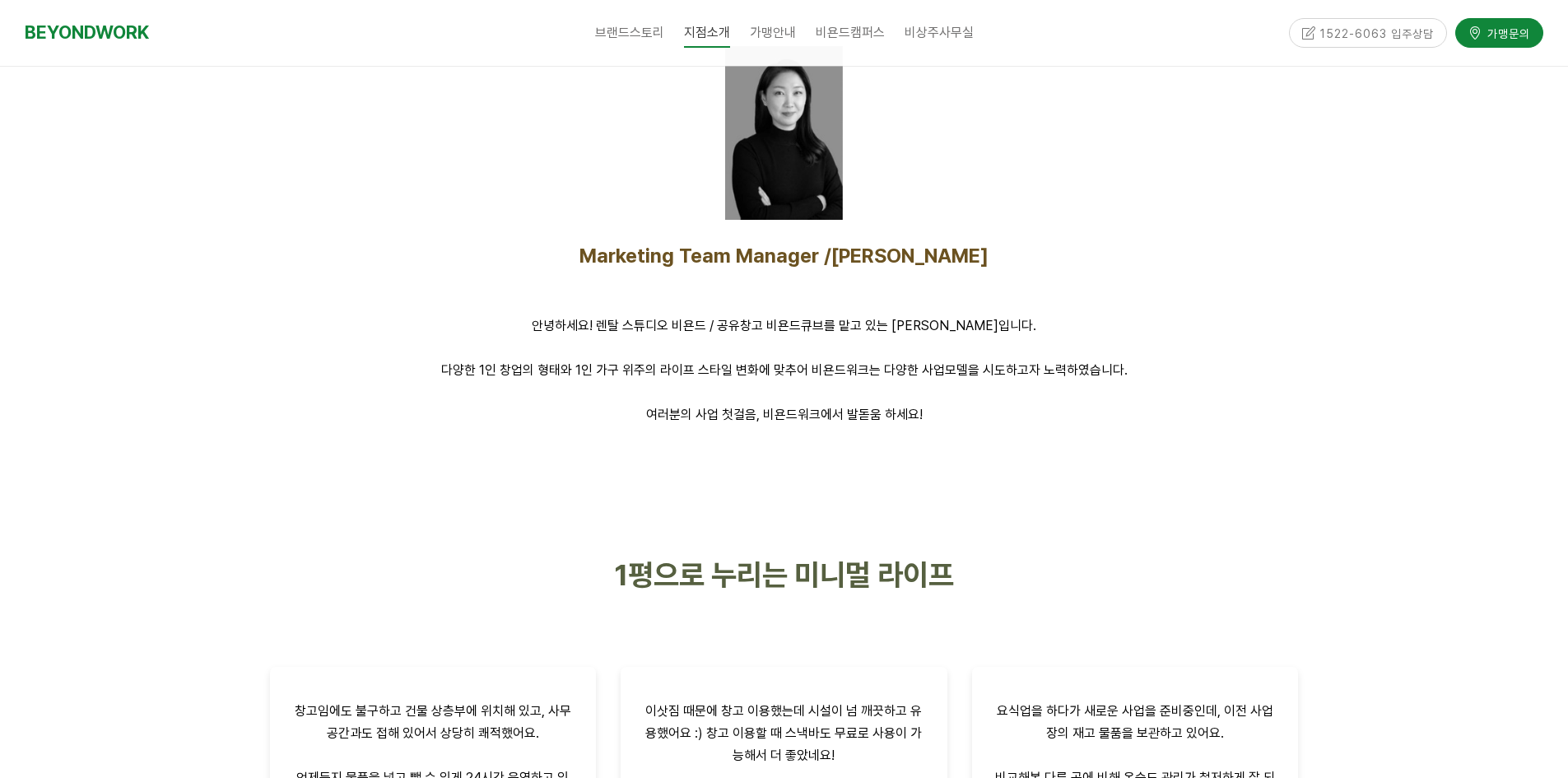
click at [516, 254] on p "Marketing Team Manager /김인환" at bounding box center [784, 256] width 1029 height 25
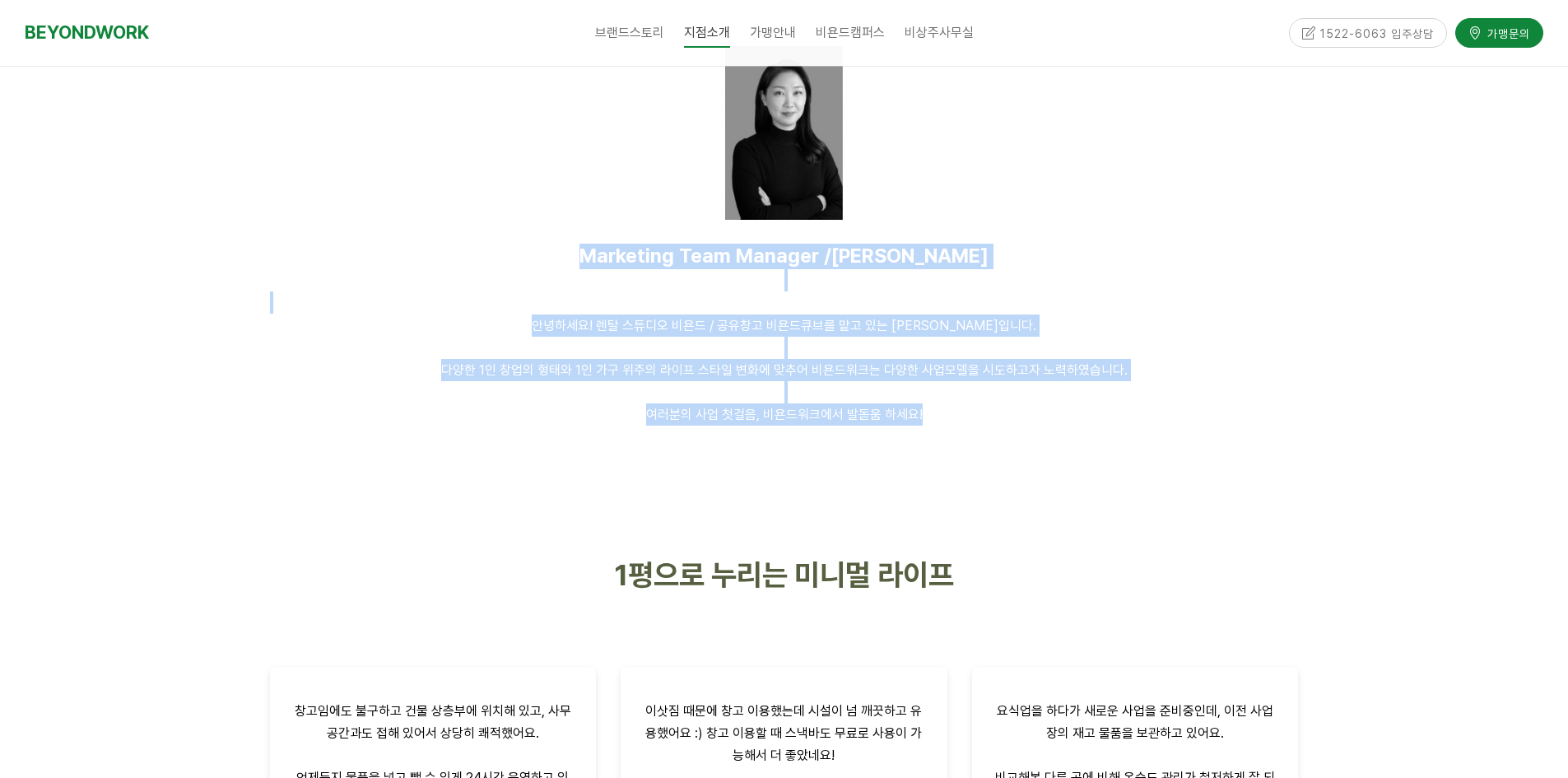
drag, startPoint x: 546, startPoint y: 232, endPoint x: 1011, endPoint y: 433, distance: 506.6
click at [1011, 433] on div "Marketing Team Manager /김인환 안녕하세요! 렌탈 스튜디오 비욘드 / 공유창고 비욘드큐브를 맡고 있는 김인환입니다. 다양한 …" at bounding box center [784, 335] width 1054 height 206
click at [980, 388] on p "여러분의 사업 첫걸음, 비욘드워크에서 발돋움 하세요!" at bounding box center [784, 403] width 1029 height 44
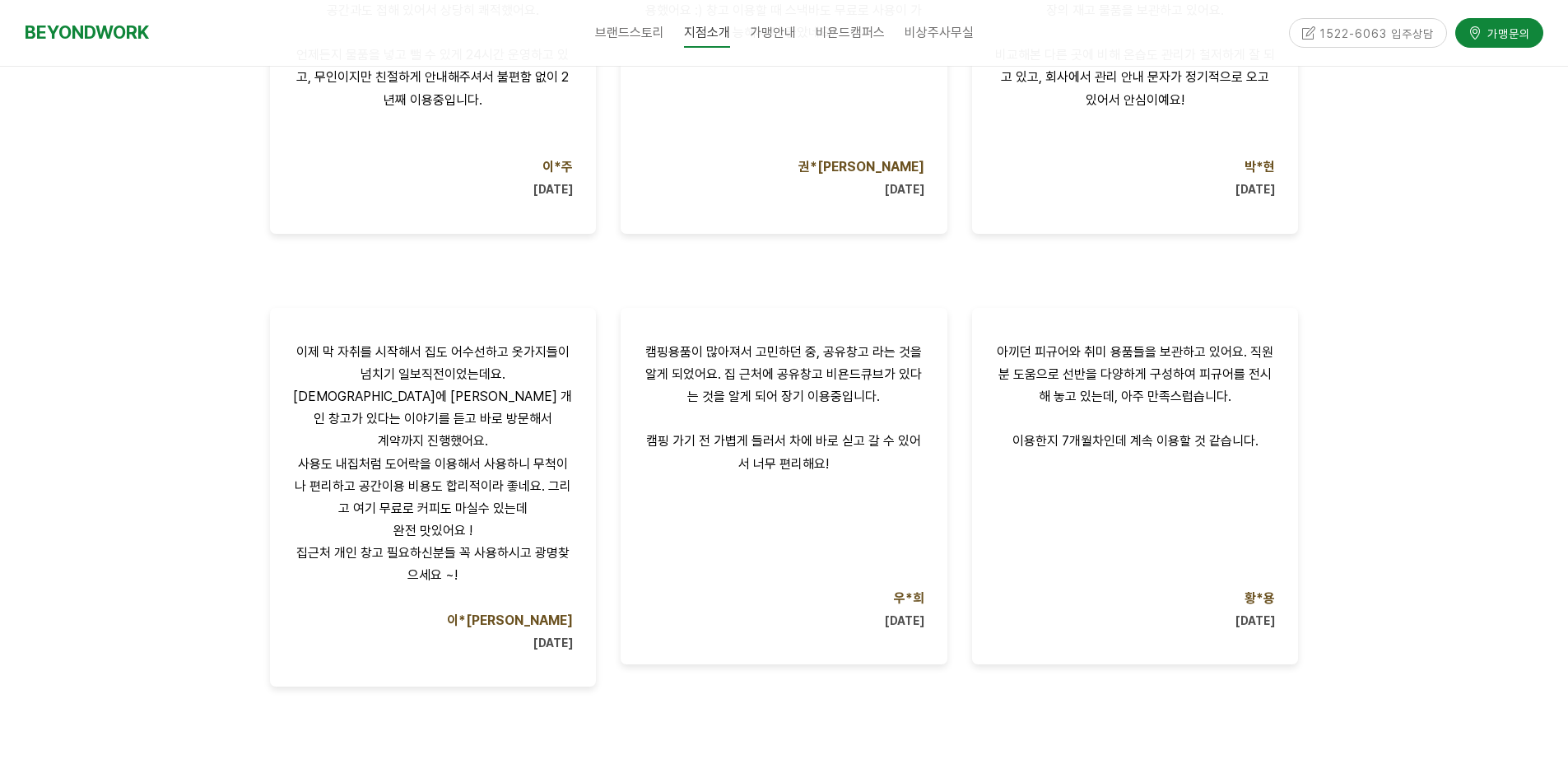
scroll to position [1565, 0]
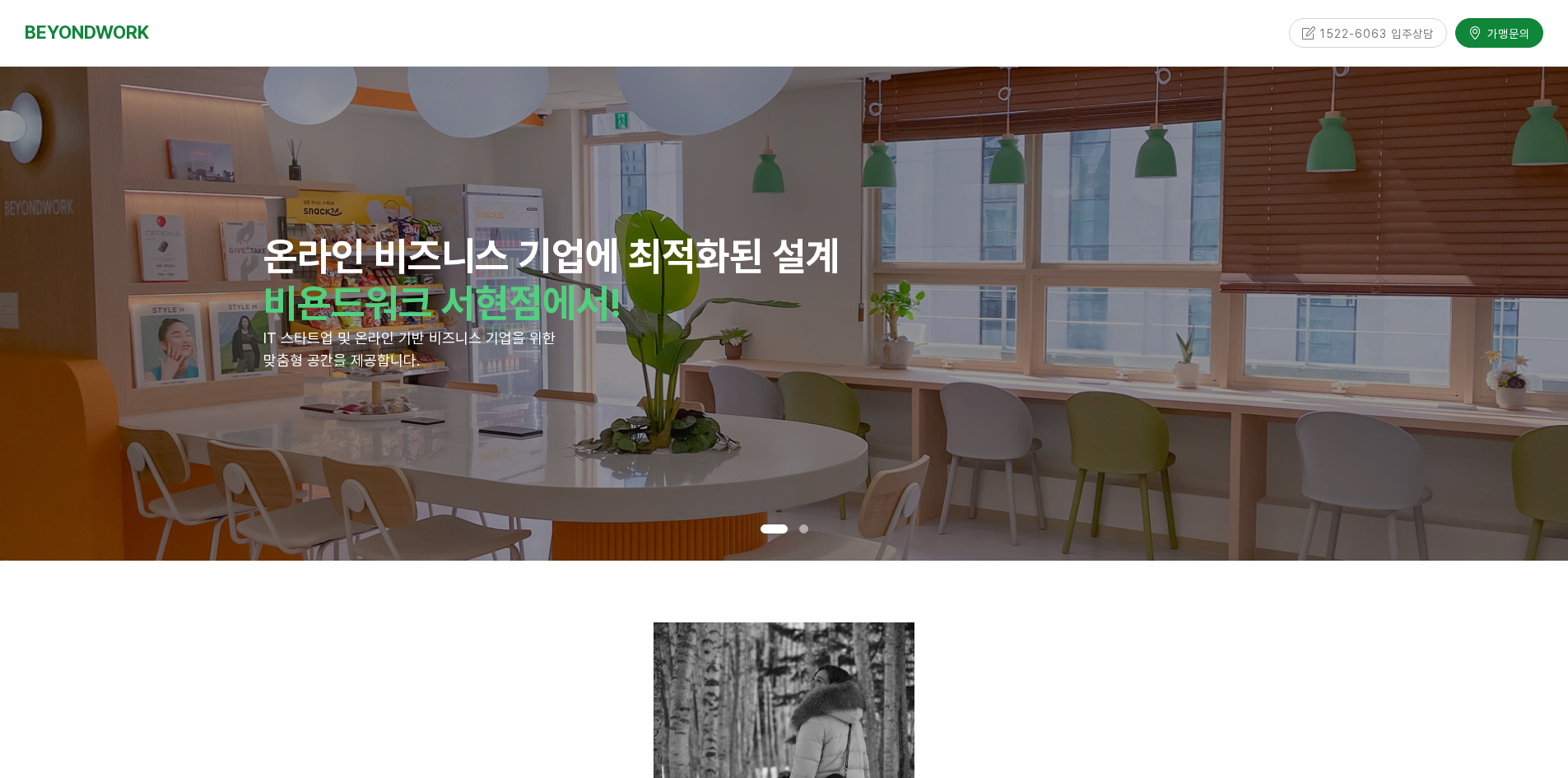
click at [120, 17] on div "BEYONDWORK" at bounding box center [159, 32] width 270 height 66
click at [120, 31] on link "BEYONDWORK" at bounding box center [86, 32] width 125 height 30
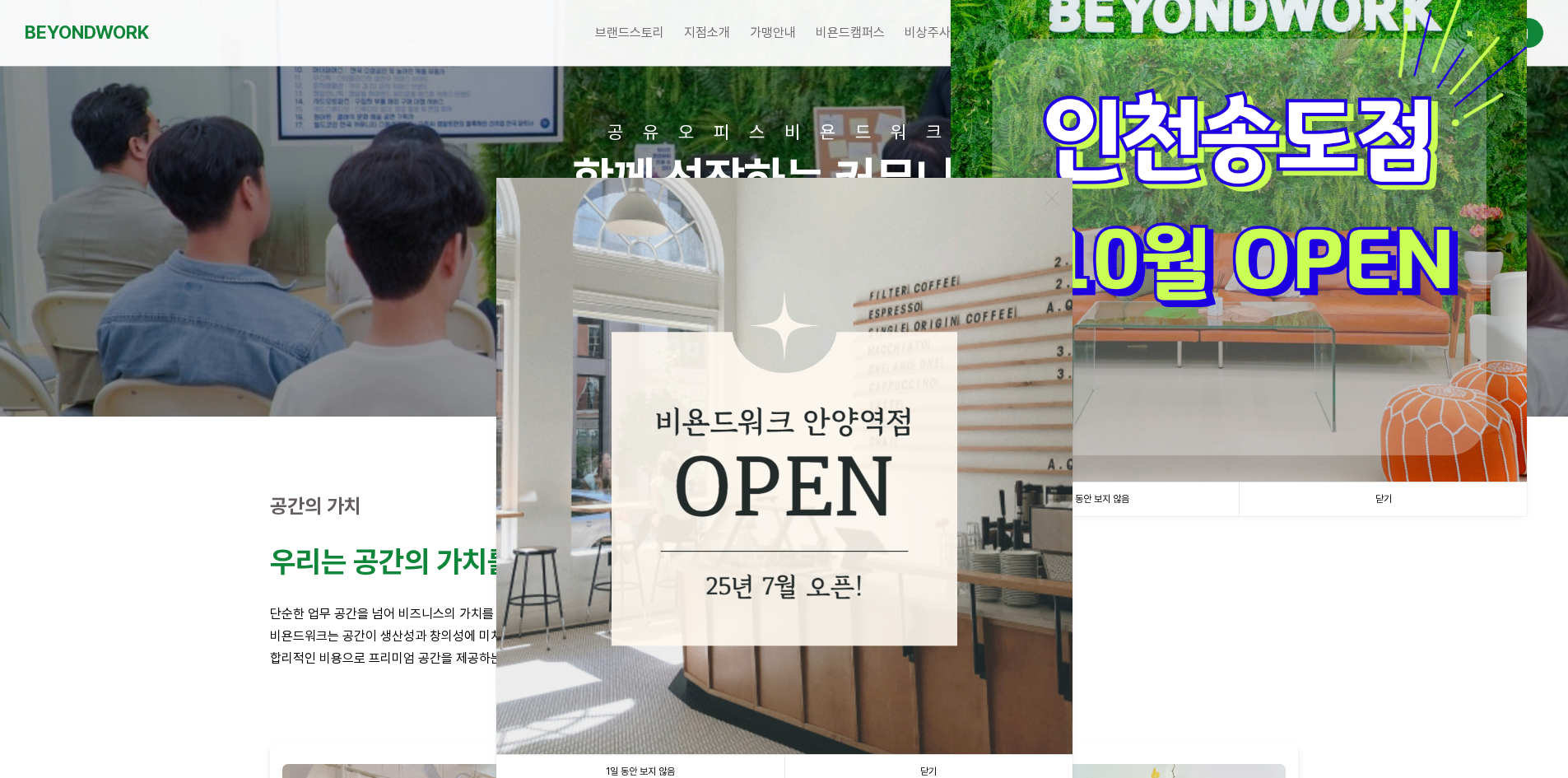
scroll to position [247, 0]
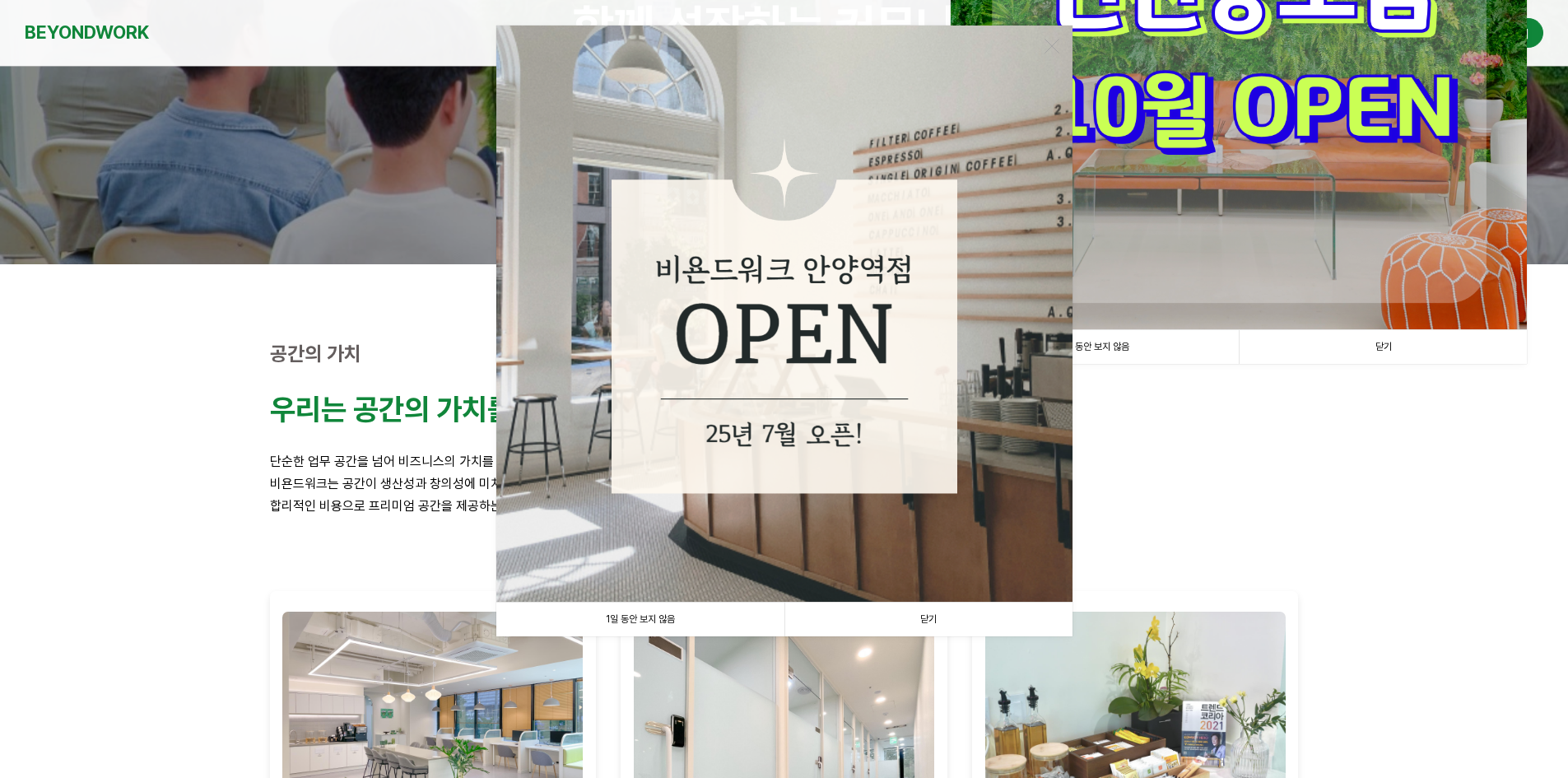
click at [665, 608] on link "1일 동안 보지 않음" at bounding box center [639, 620] width 288 height 33
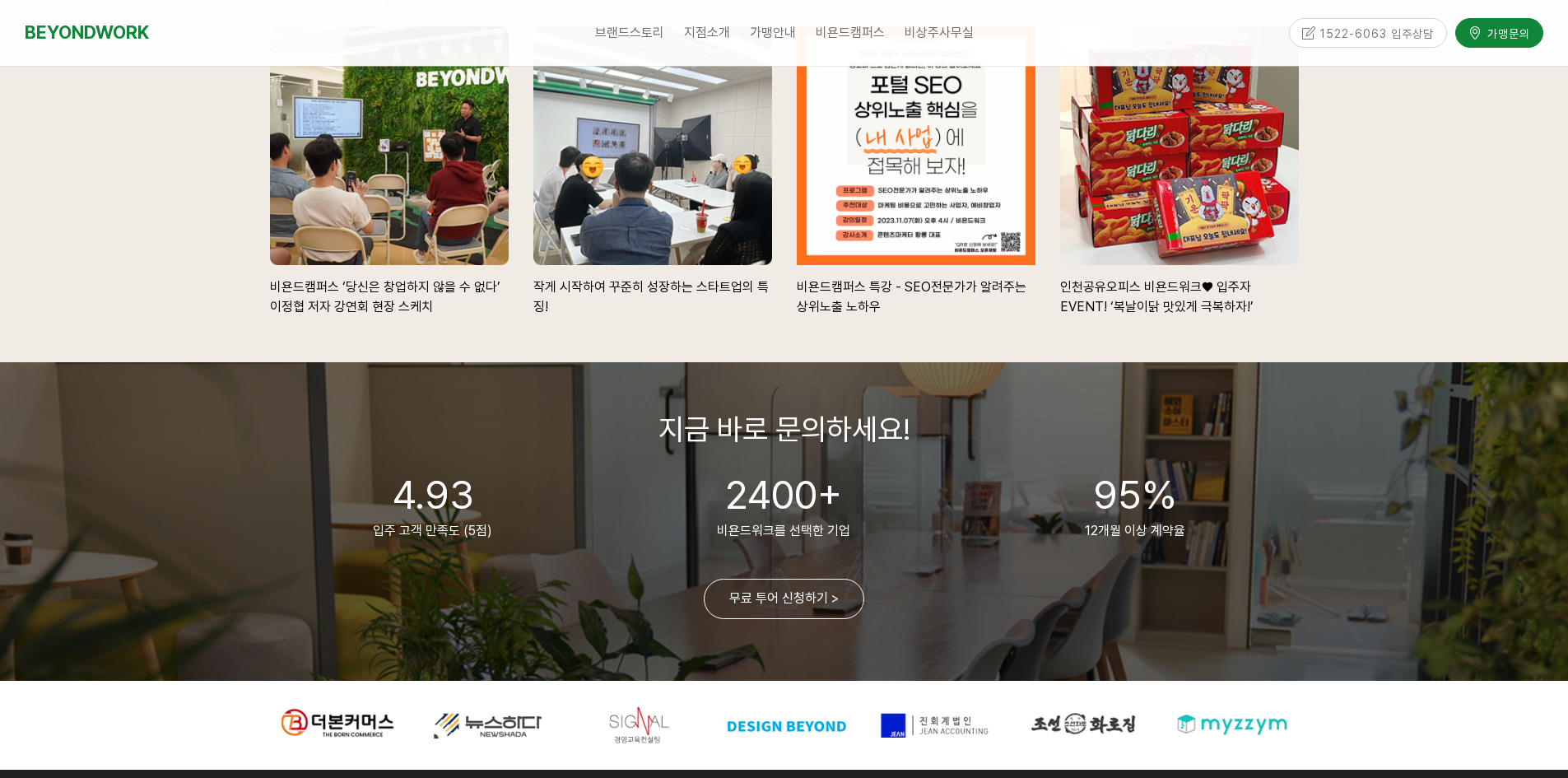
scroll to position [3870, 0]
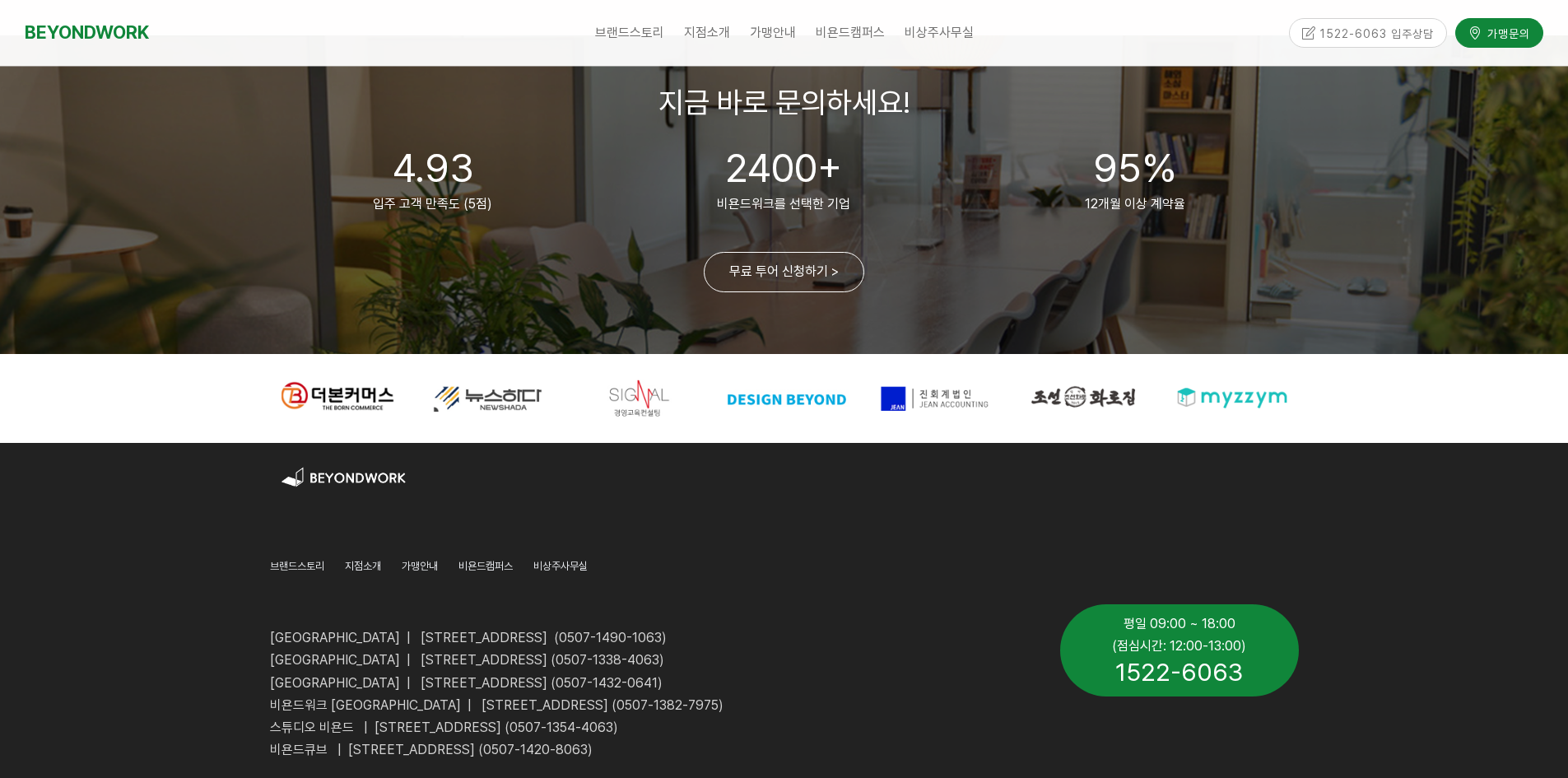
click at [1374, 28] on div "1522-6063 입주상담" at bounding box center [1369, 31] width 159 height 28
